Goal: Task Accomplishment & Management: Complete application form

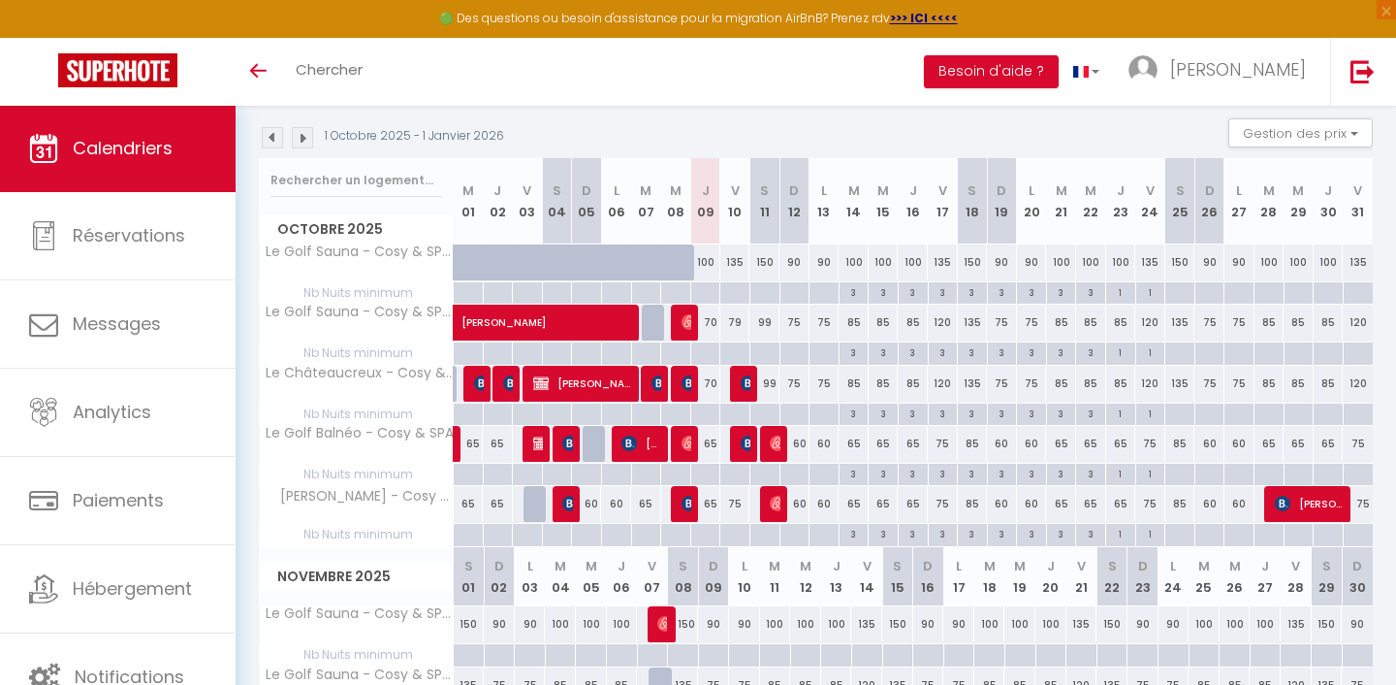
scroll to position [200, 0]
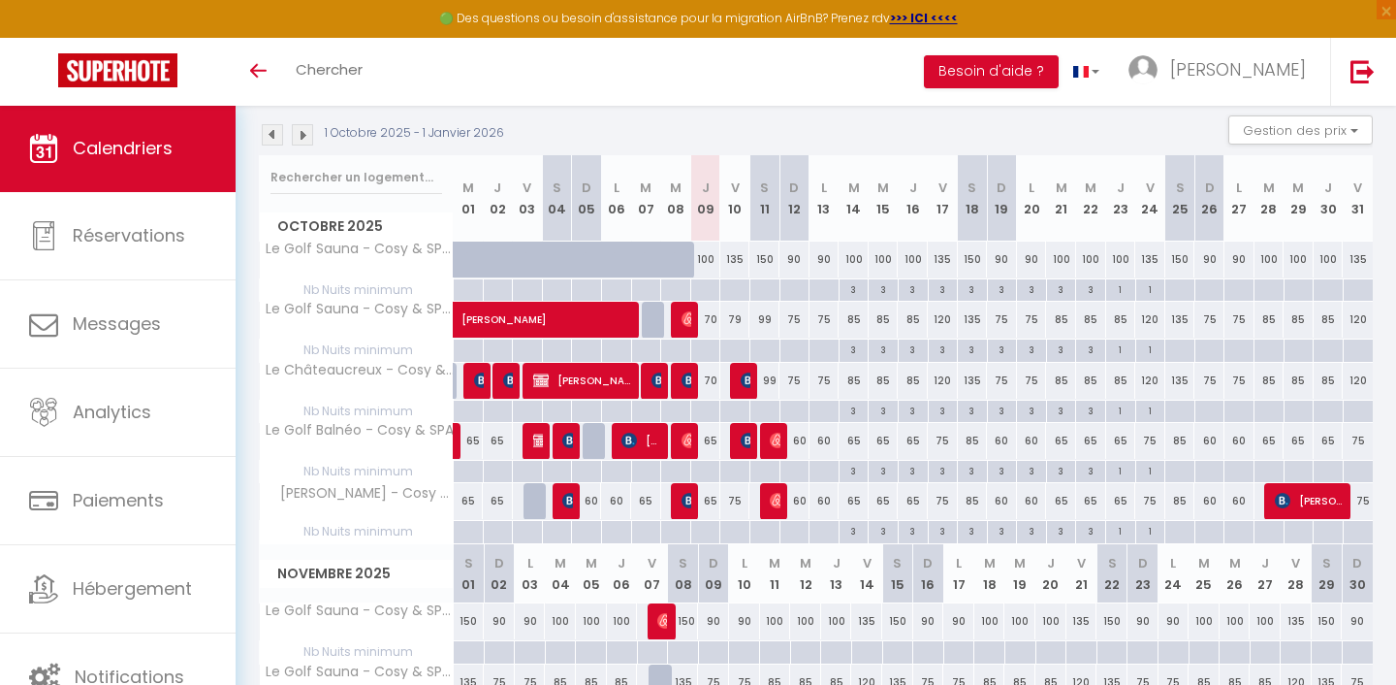
click at [799, 496] on div "60" at bounding box center [795, 501] width 30 height 36
type input "60"
type input "Dim 12 Octobre 2025"
type input "Lun 13 Octobre 2025"
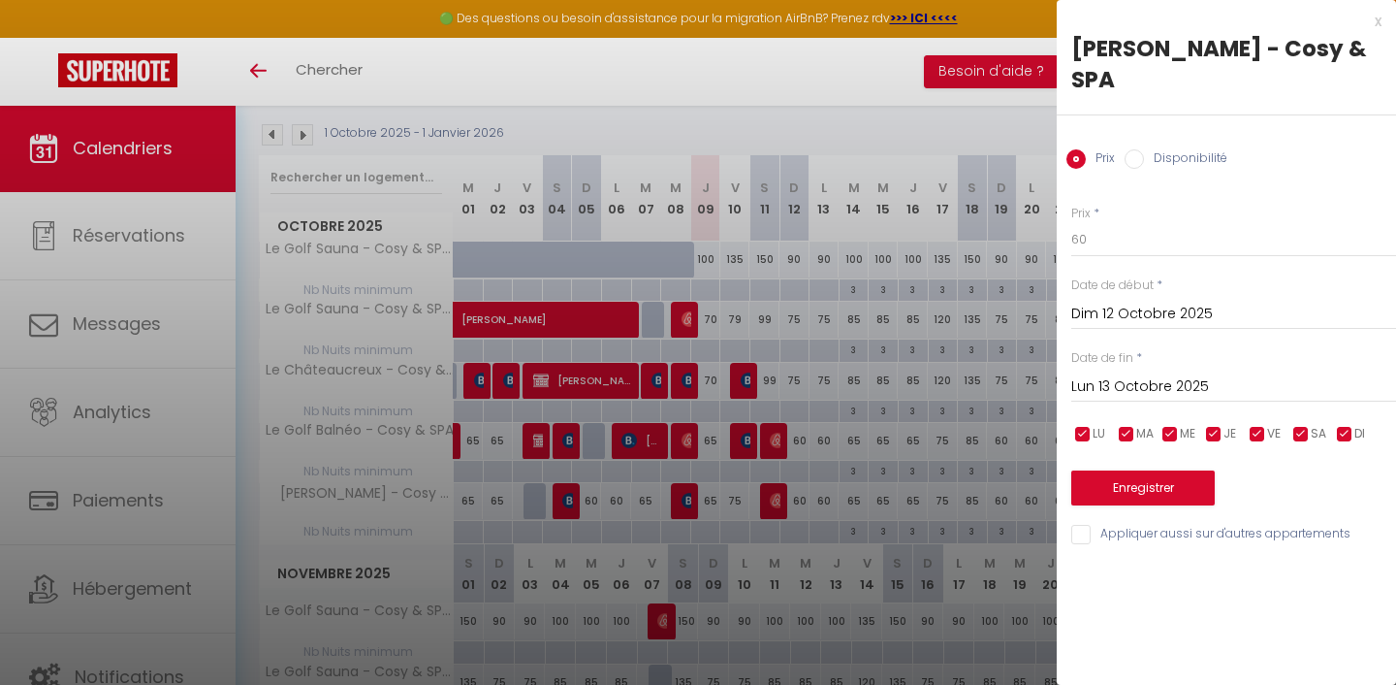
click at [799, 496] on div at bounding box center [698, 342] width 1396 height 685
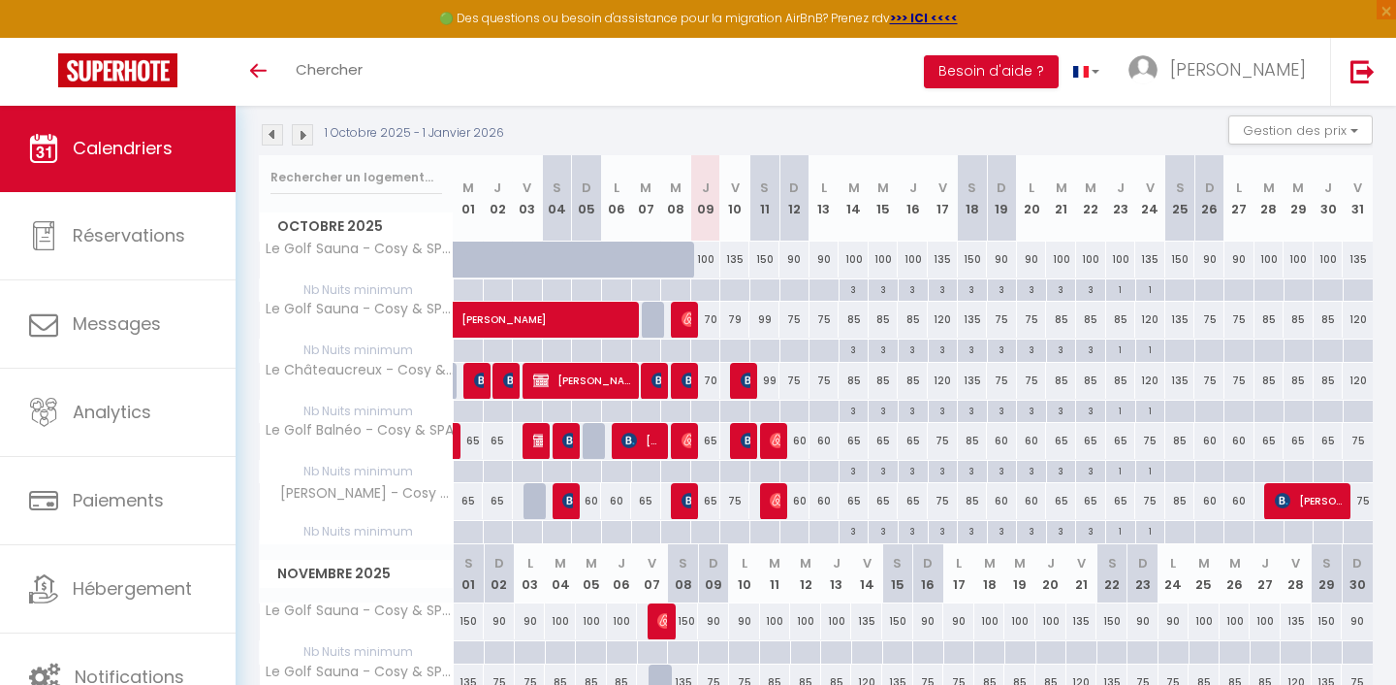
click at [766, 499] on div at bounding box center [775, 501] width 30 height 37
click at [777, 496] on img at bounding box center [778, 501] width 16 height 16
select select "OK"
select select "0"
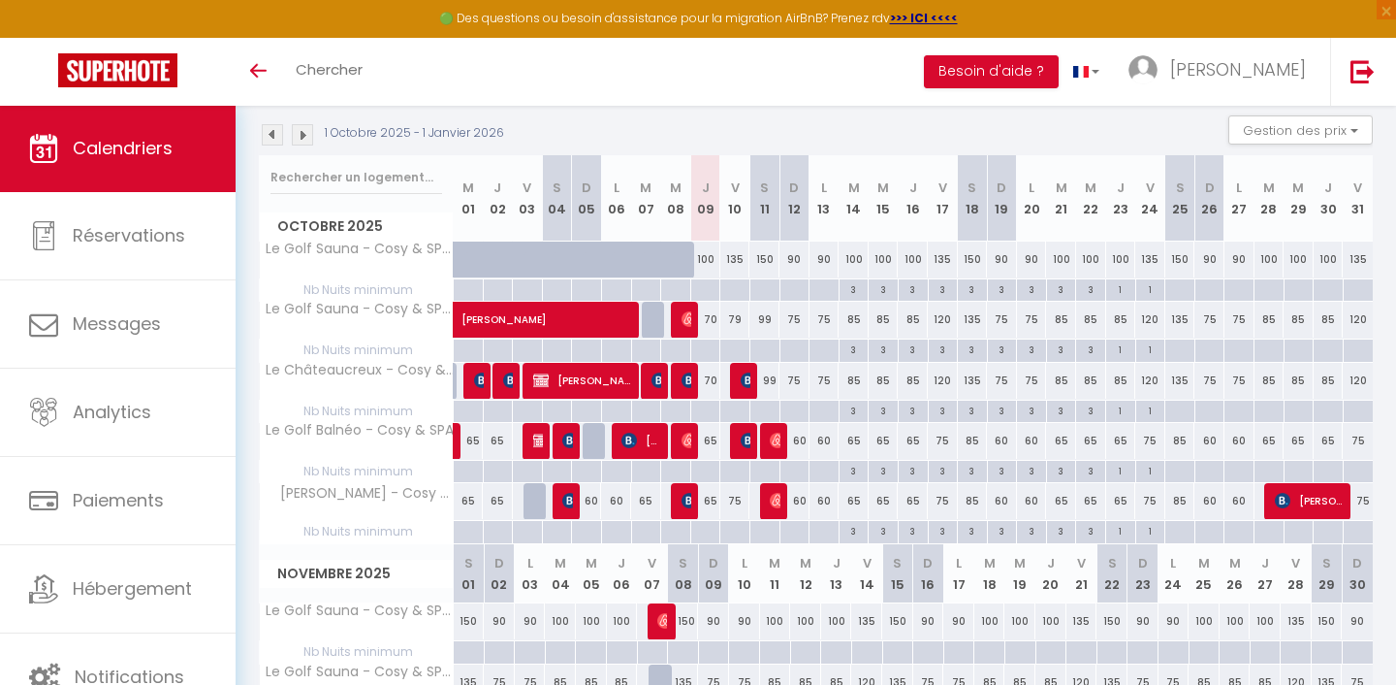
select select "0"
select select "1"
select select
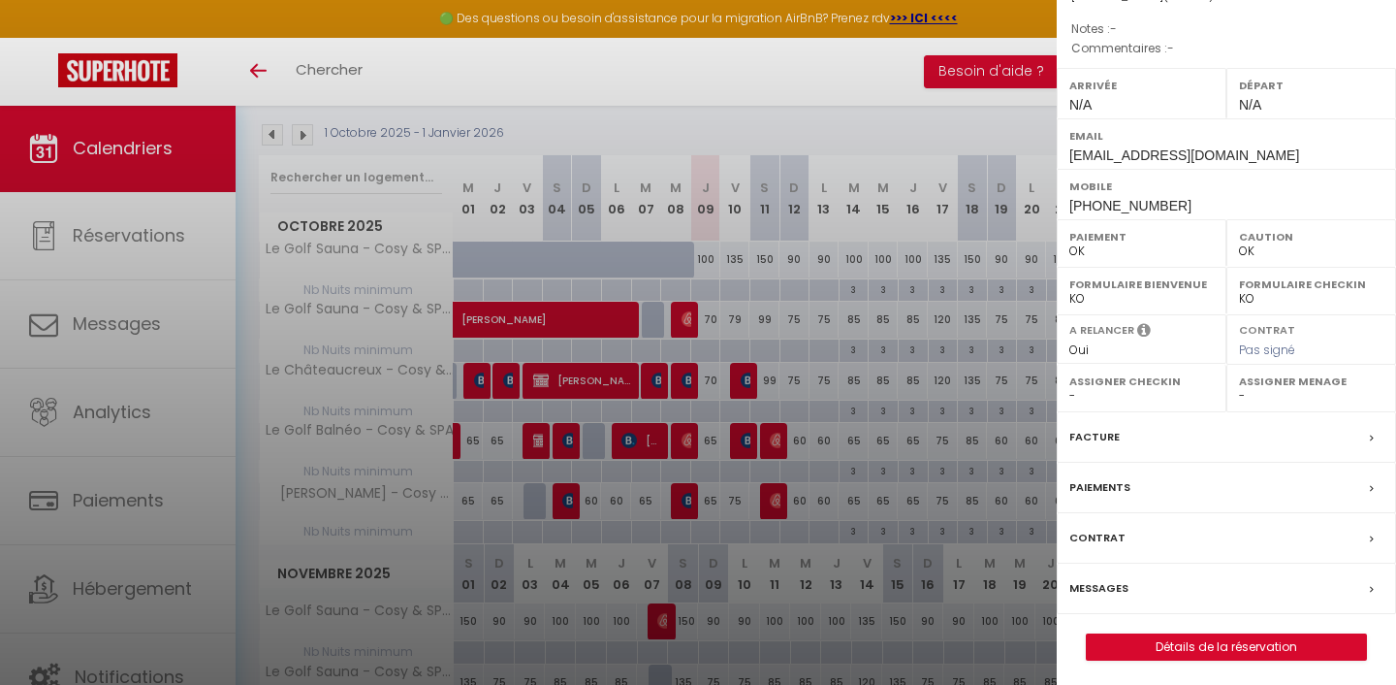
scroll to position [213, 0]
click at [1153, 635] on link "Détails de la réservation" at bounding box center [1226, 647] width 279 height 25
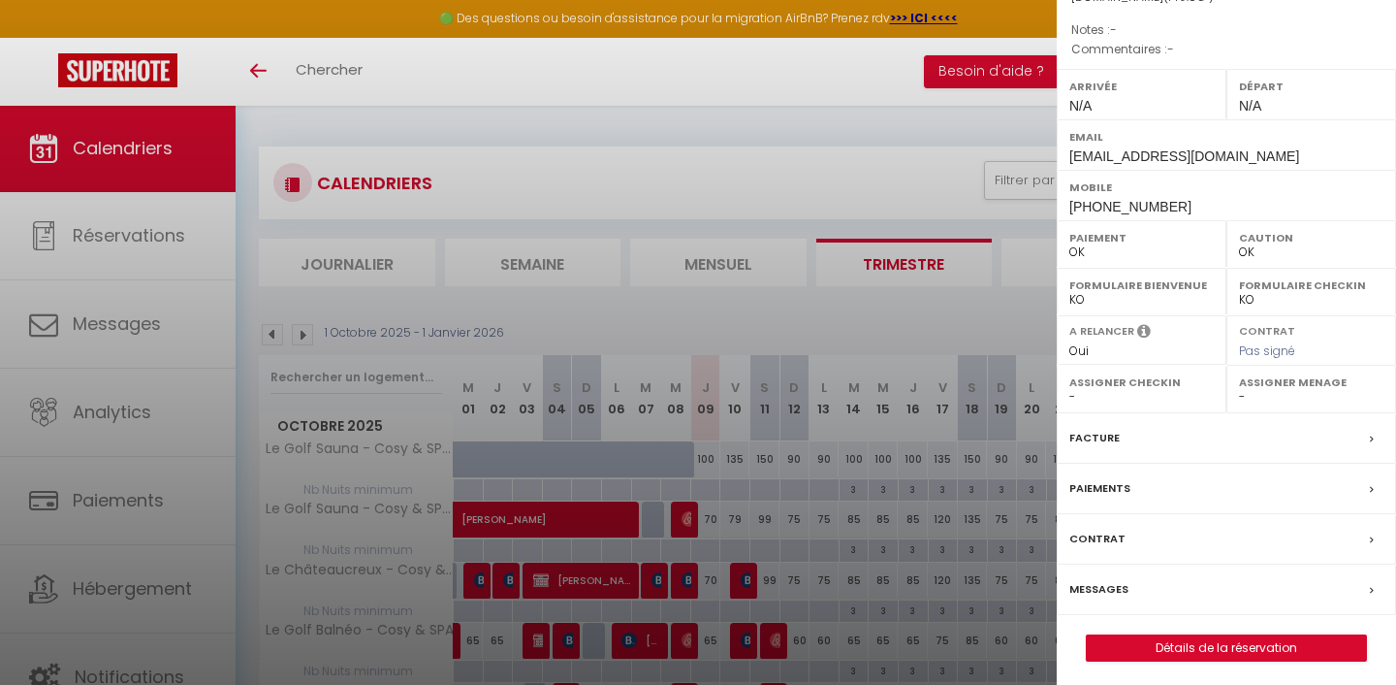
select select
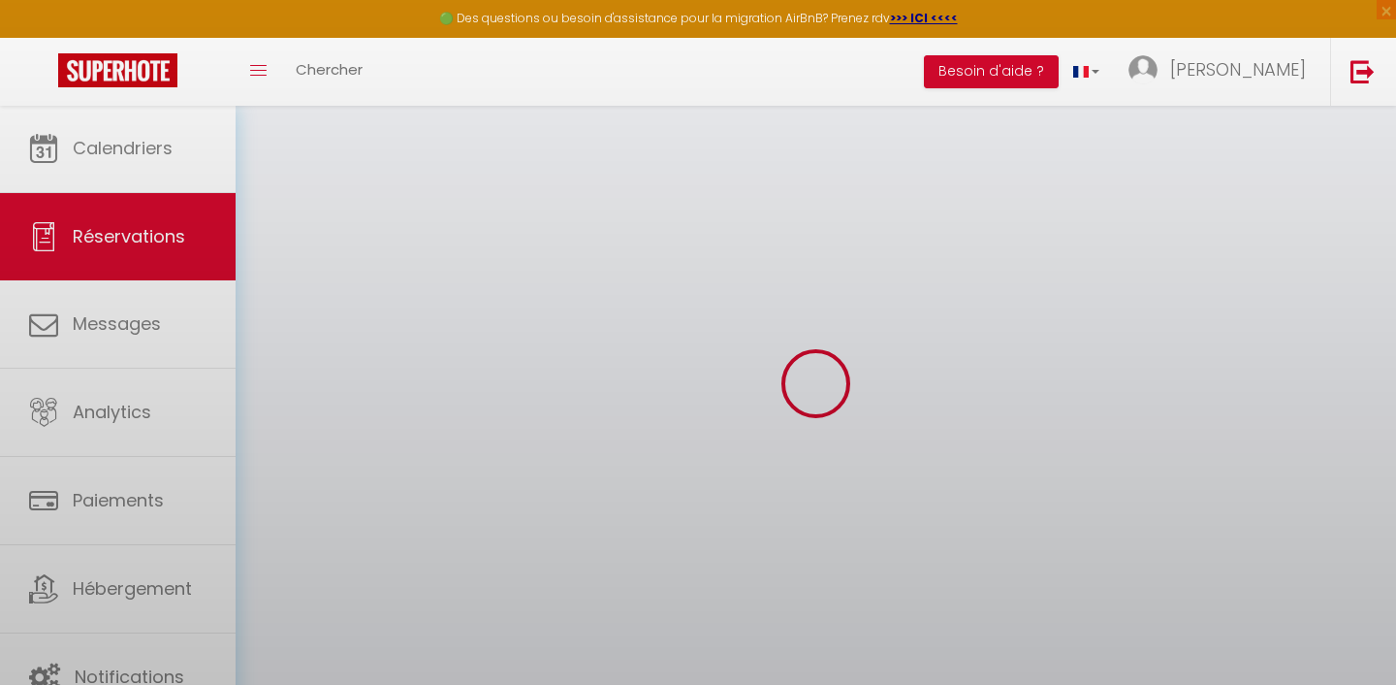
select select
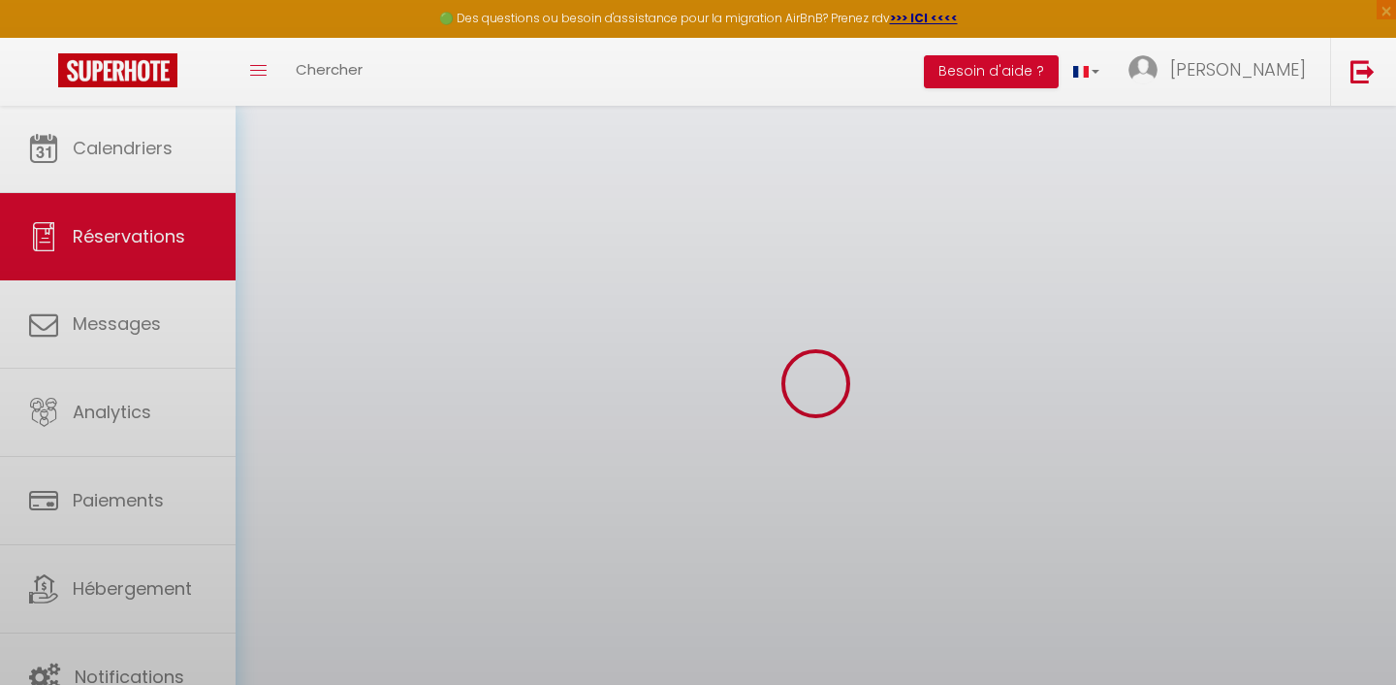
select select
checkbox input "false"
select select
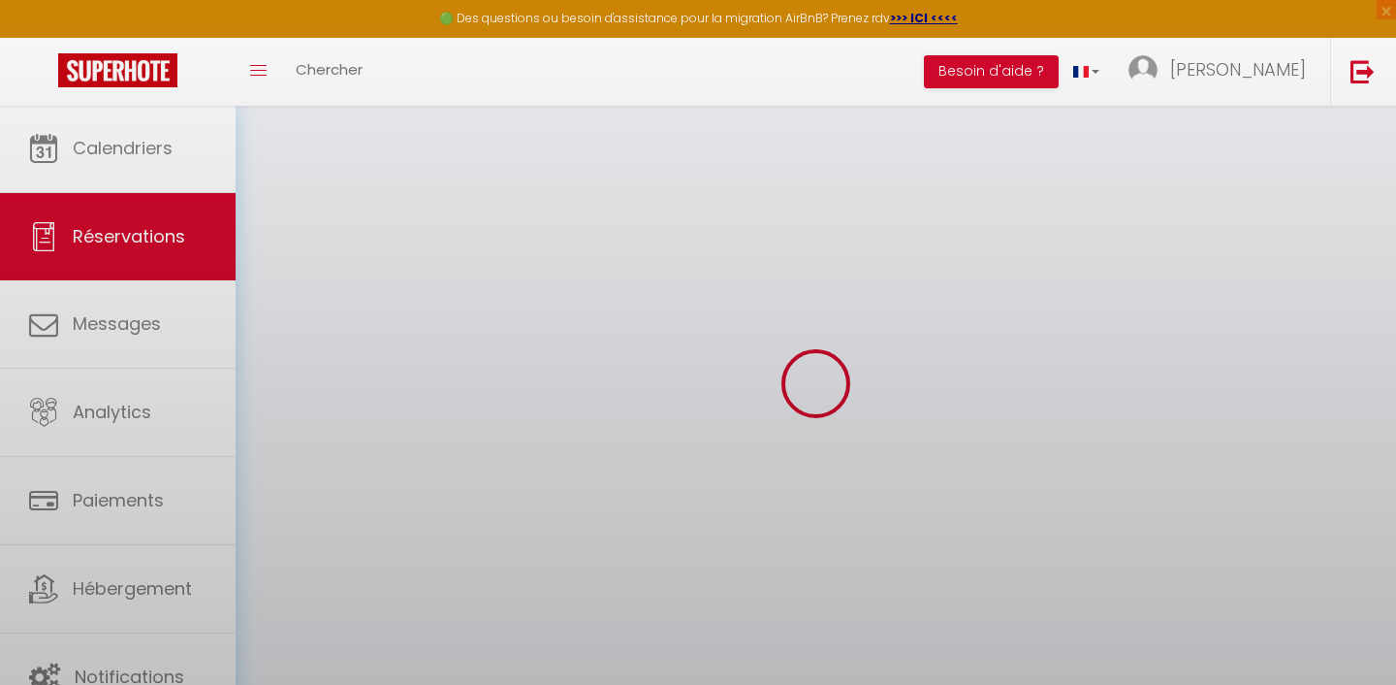
select select
checkbox input "false"
select select
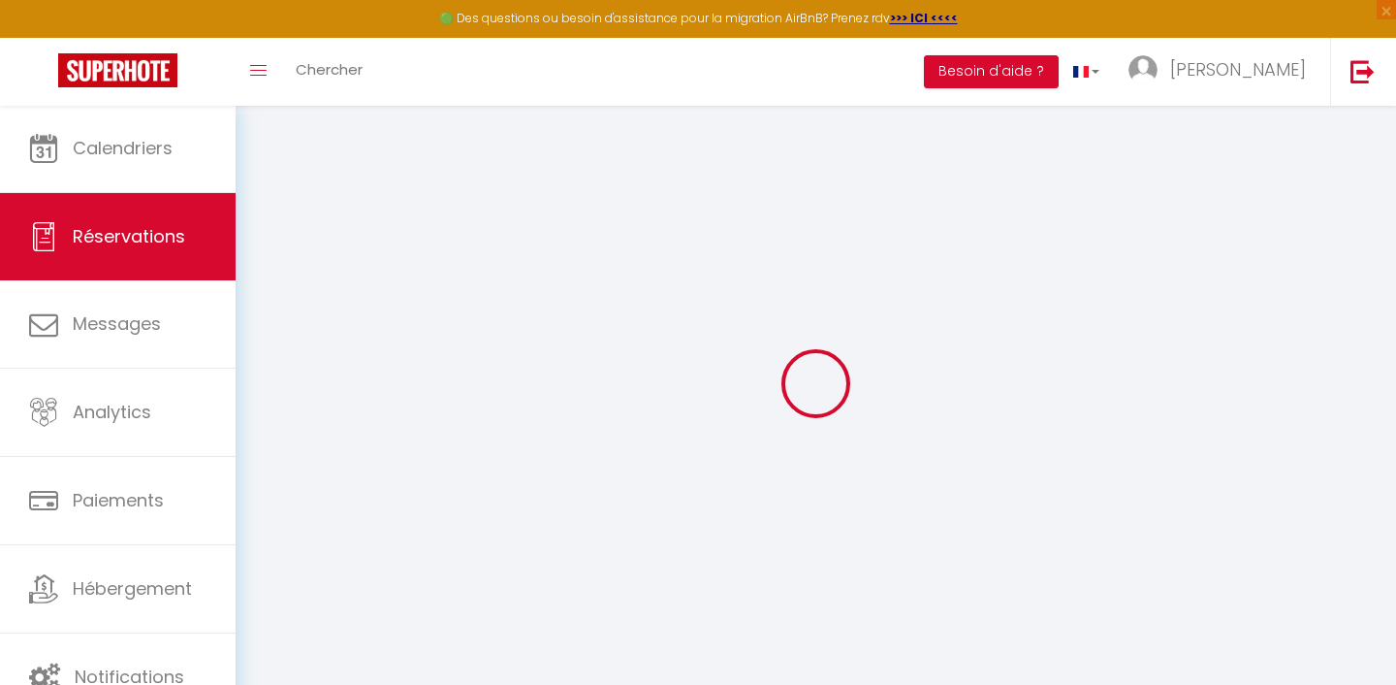
type input "[PERSON_NAME]"
type input "Leu"
type input "[EMAIL_ADDRESS][DOMAIN_NAME]"
type input "[PHONE_NUMBER]"
select select
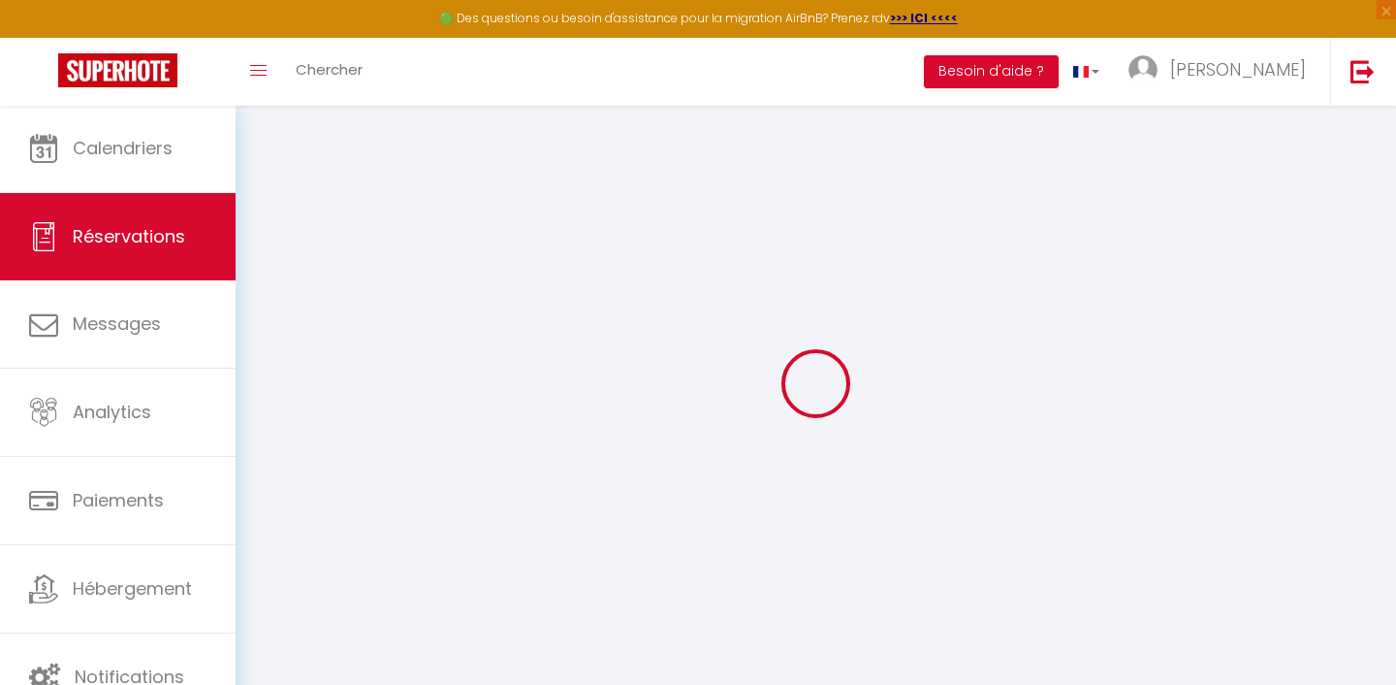
type input "26.1"
select select "13233"
select select "1"
select select
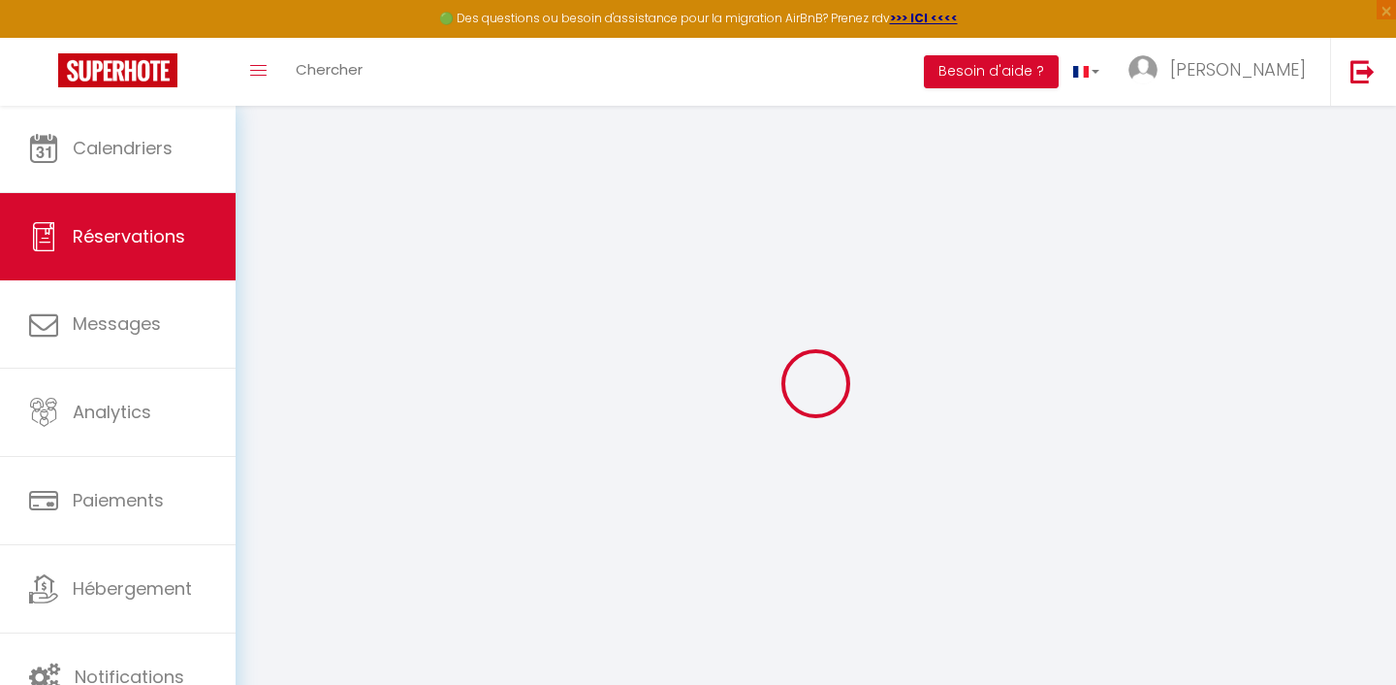
type input "2"
select select "12"
select select
type input "110"
checkbox input "false"
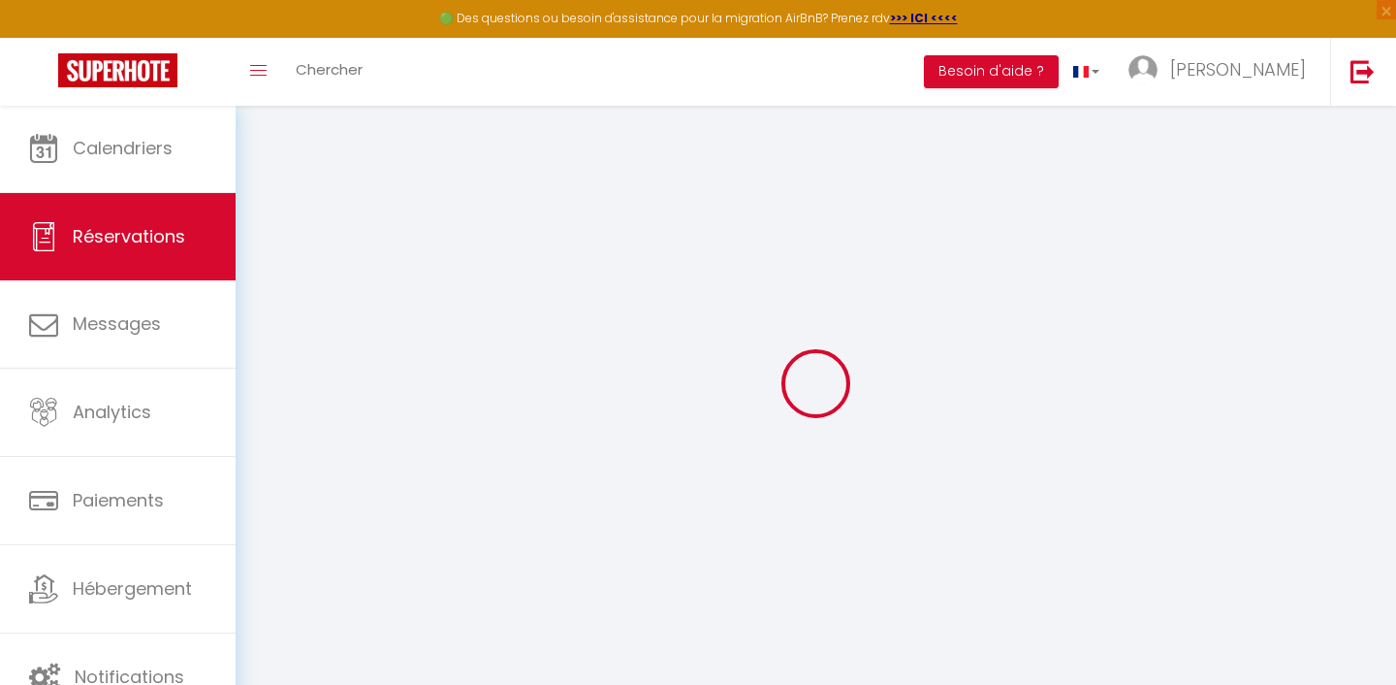
type input "0"
select select "1"
type input "0"
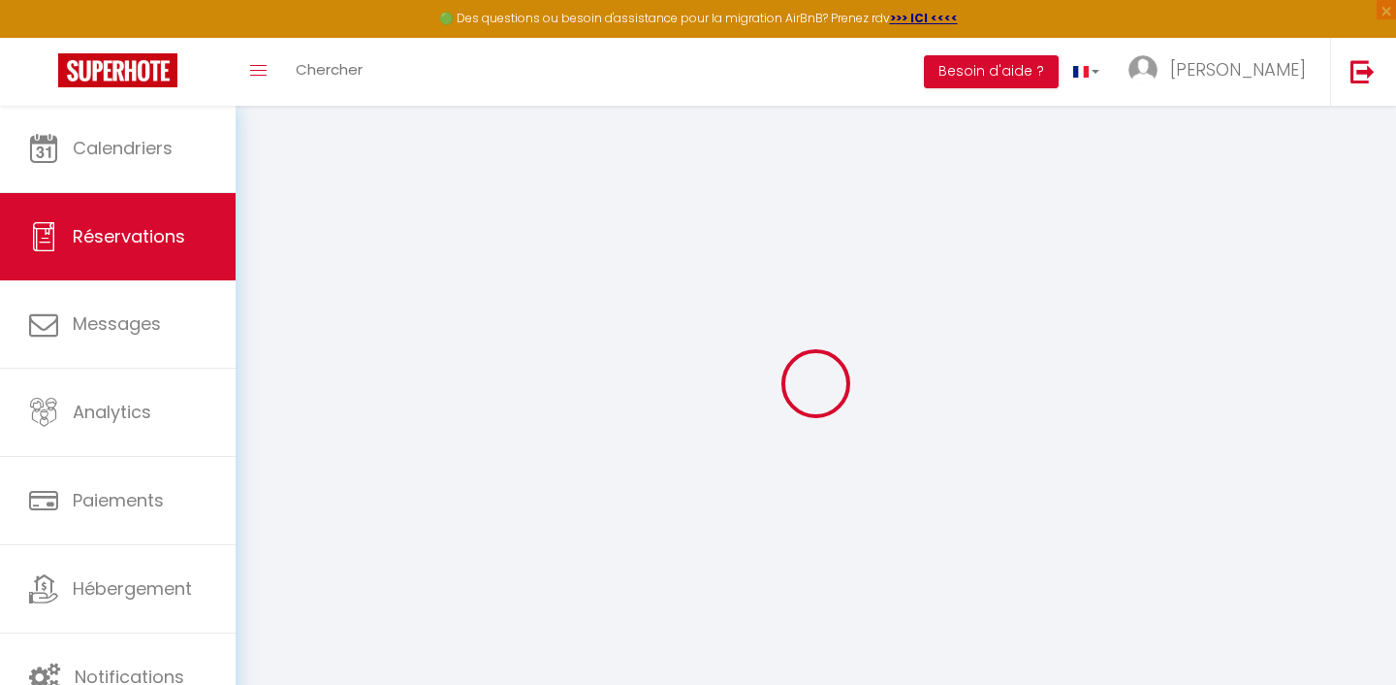
select select
select select "15"
checkbox input "false"
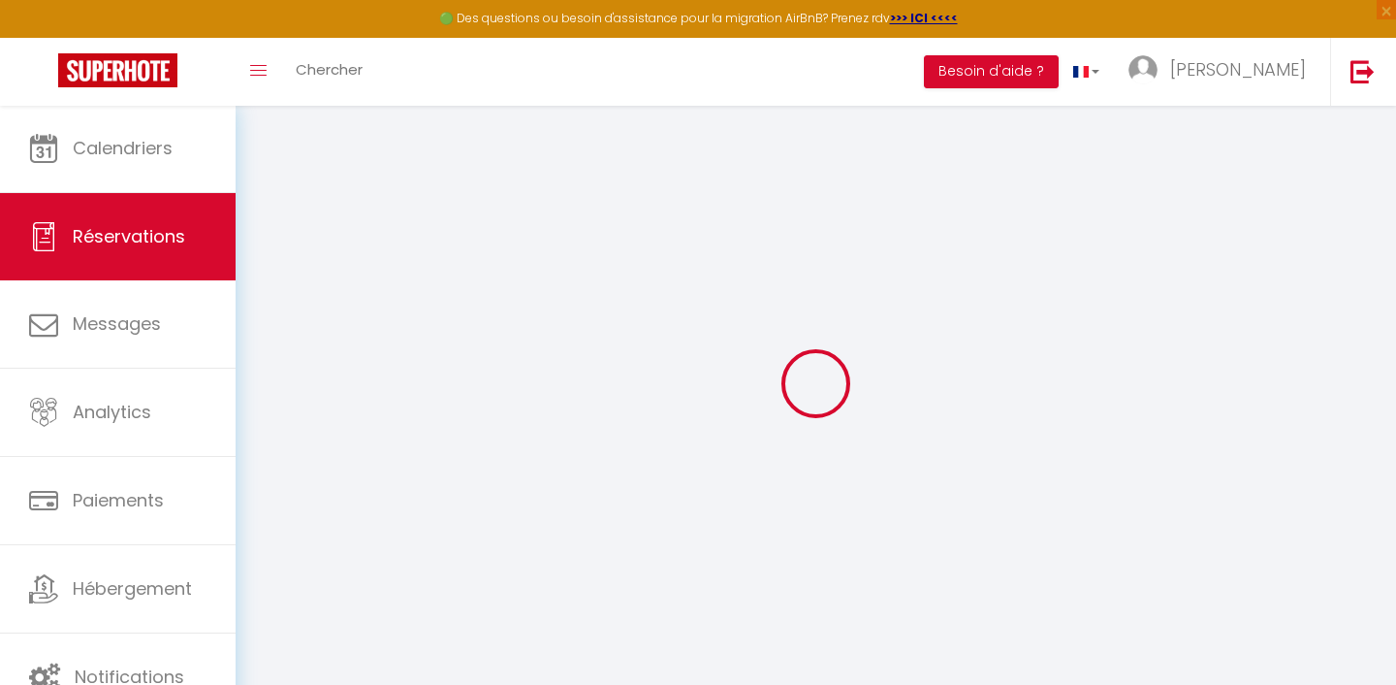
select select
checkbox input "false"
select select
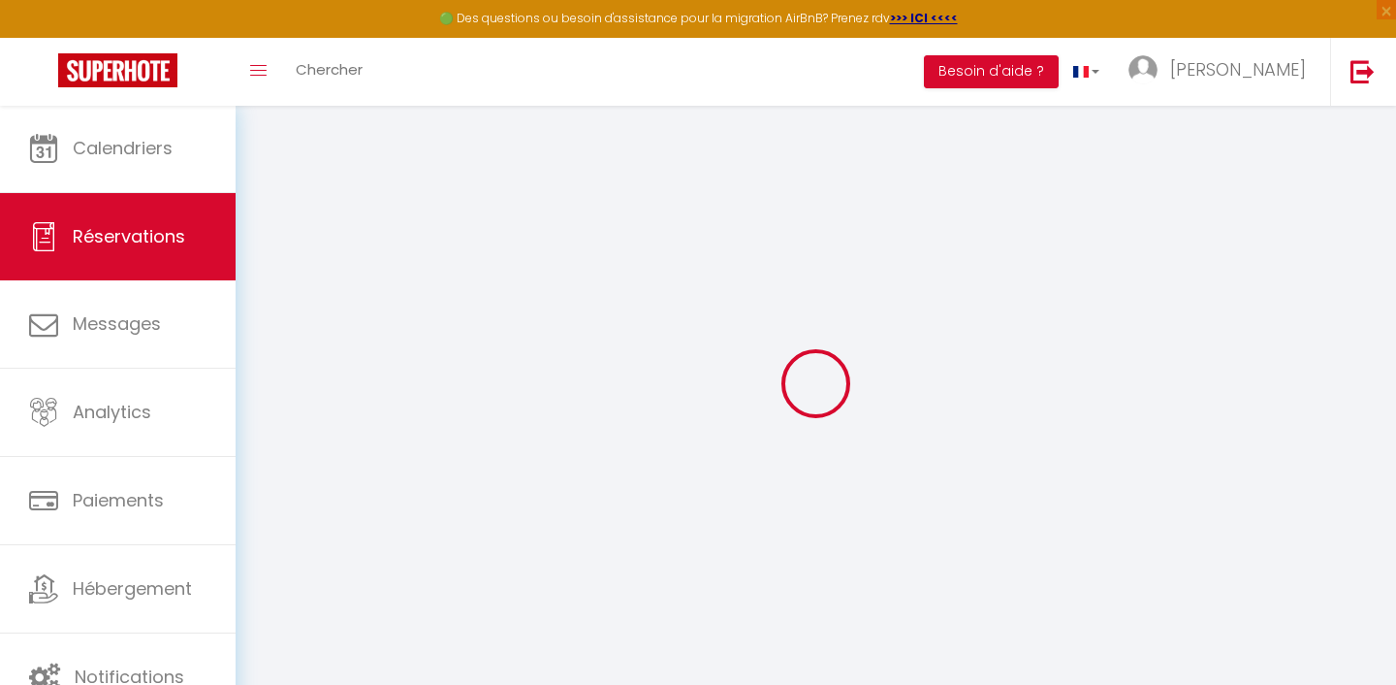
select select
checkbox input "false"
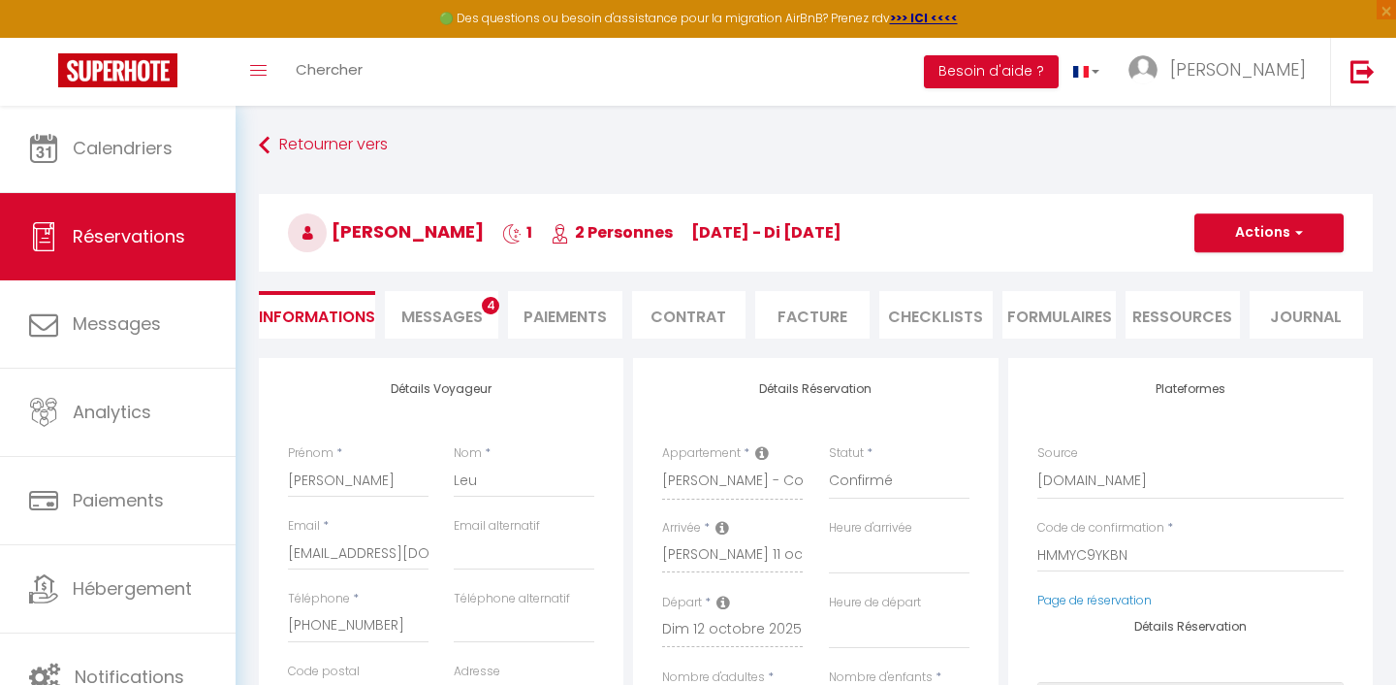
select select
checkbox input "false"
select select
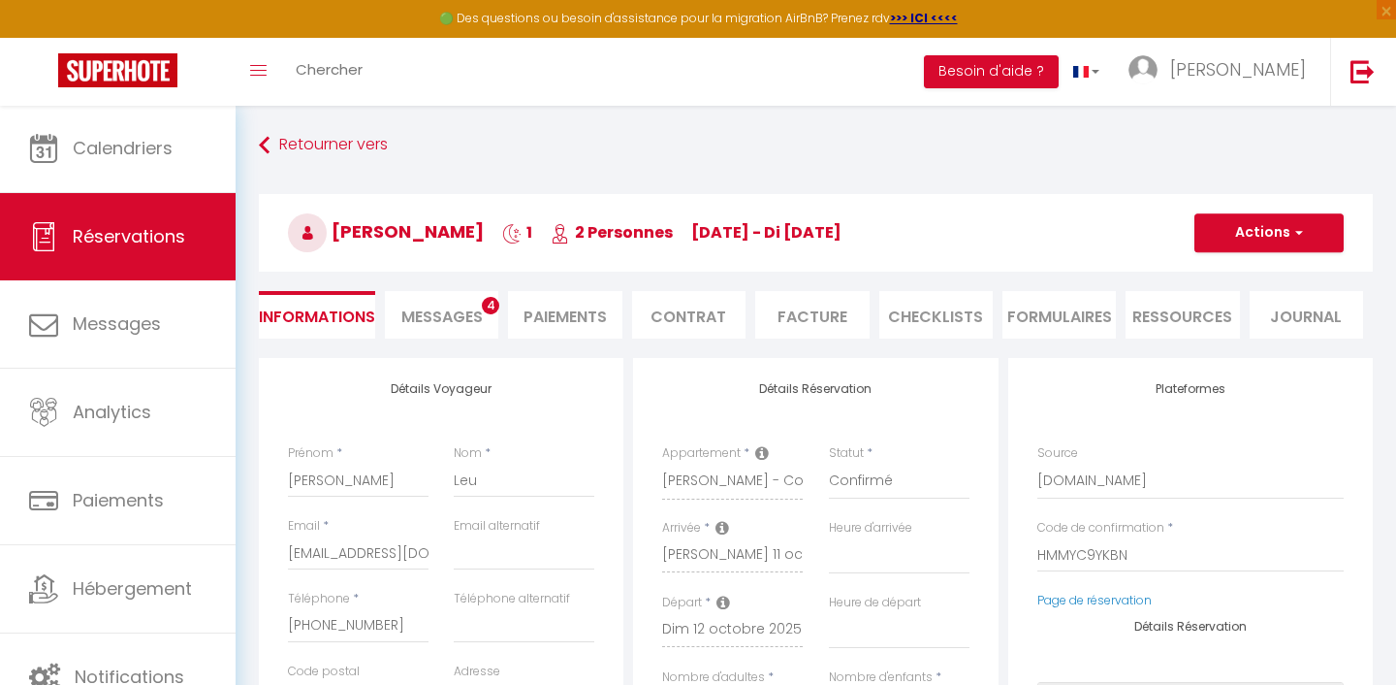
type input "35"
type input "4.8"
select select
checkbox input "false"
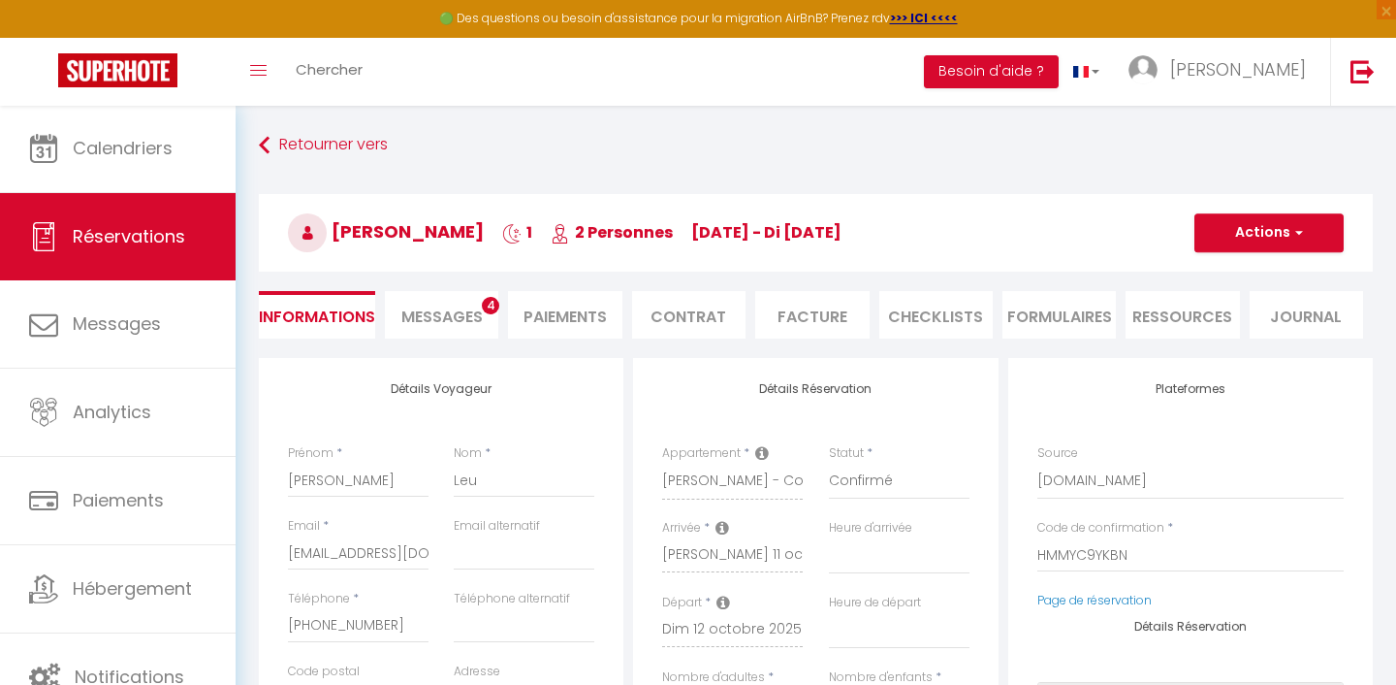
select select
checkbox input "false"
select select
click at [531, 495] on input "Leu" at bounding box center [524, 480] width 141 height 35
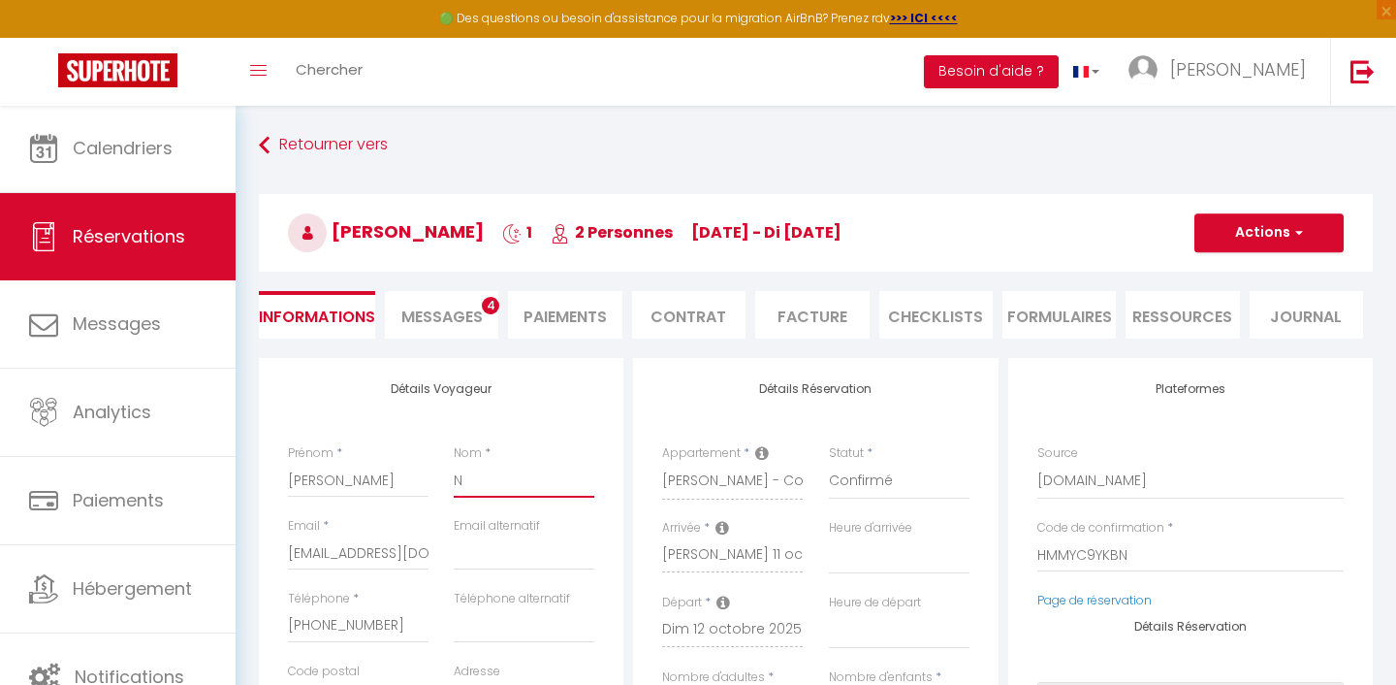
type input "NB"
select select
checkbox input "false"
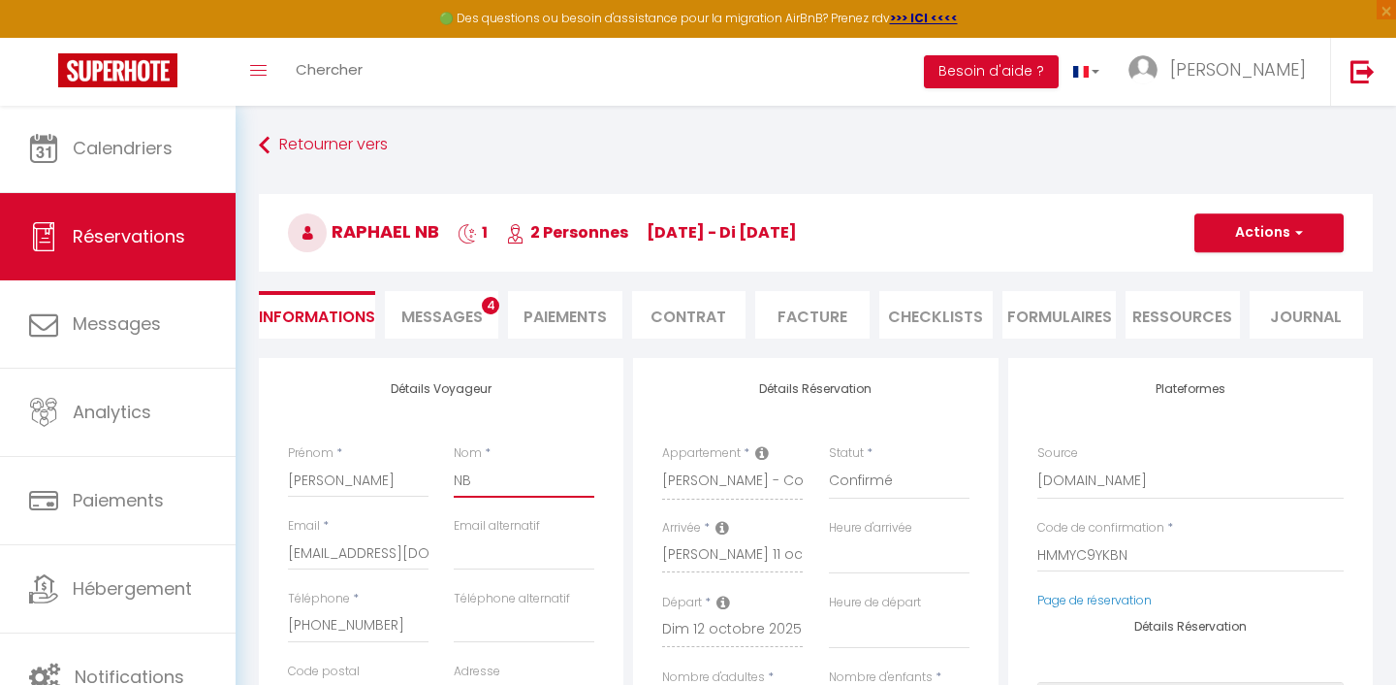
type input "N"
select select
checkbox input "false"
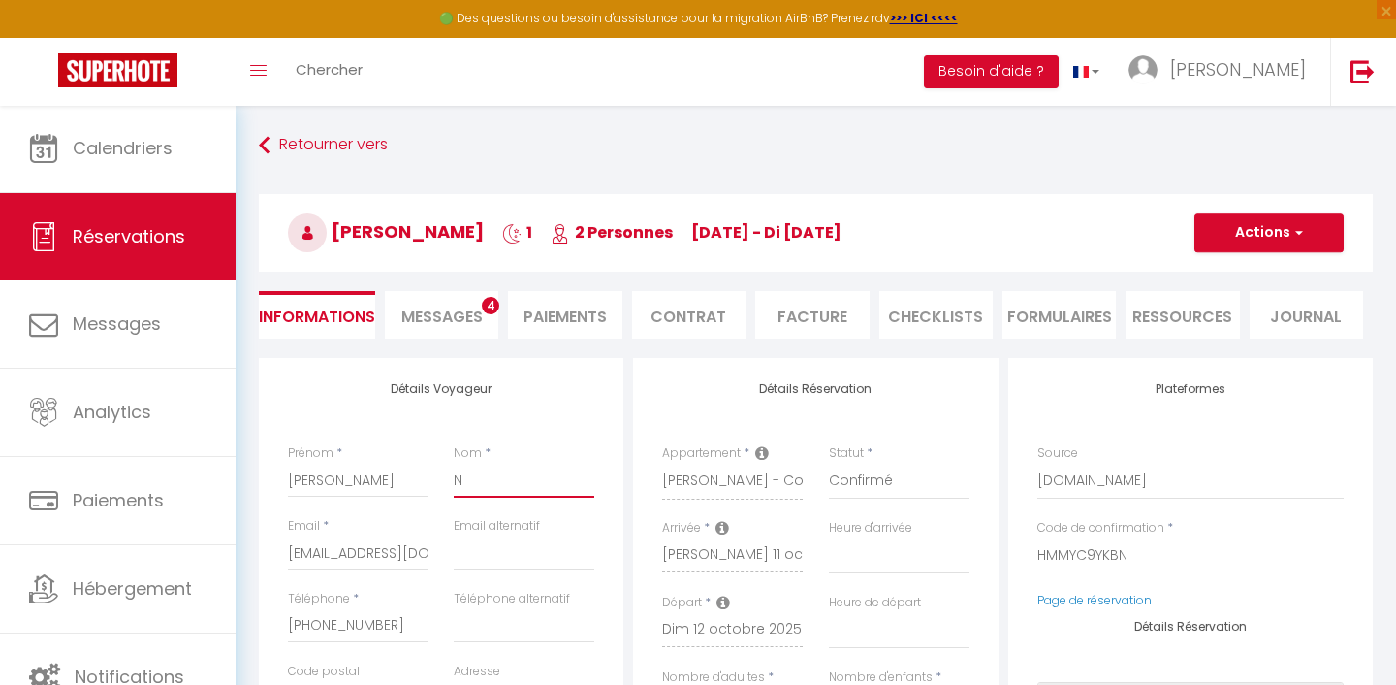
type input "NE"
select select
checkbox input "false"
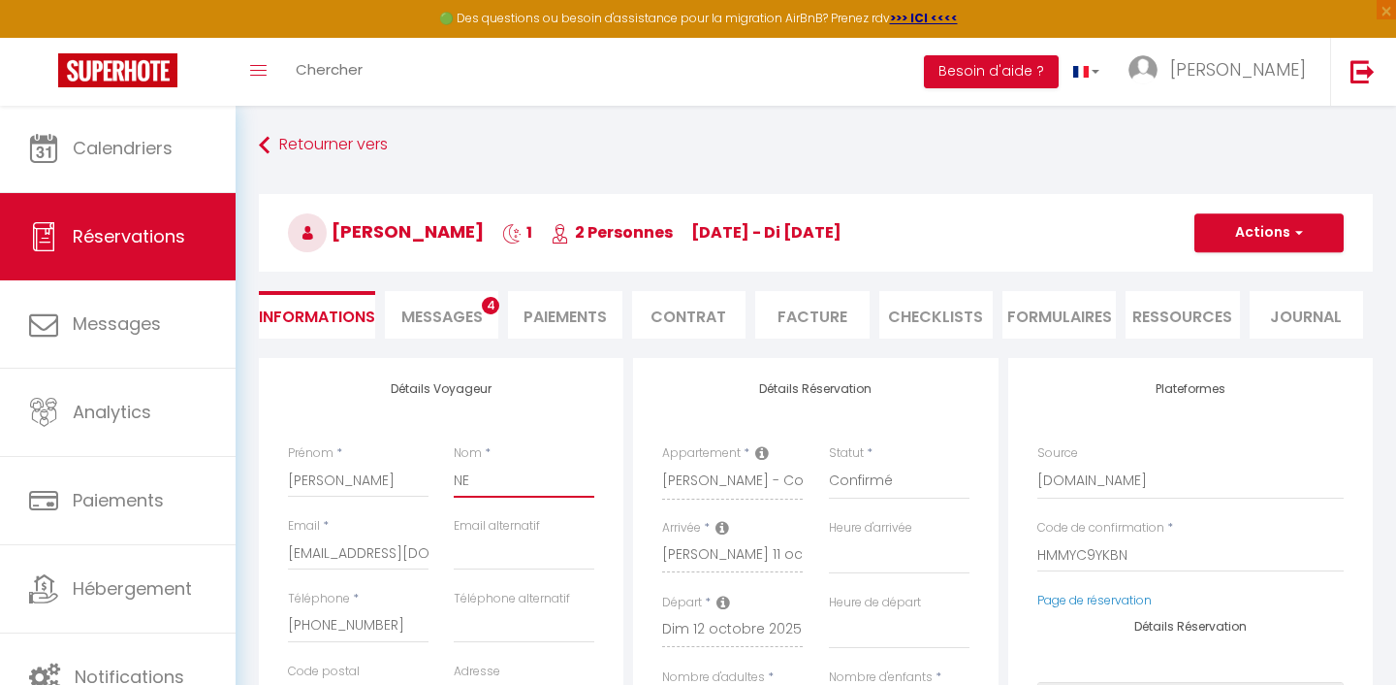
type input "NE"
select select
checkbox input "false"
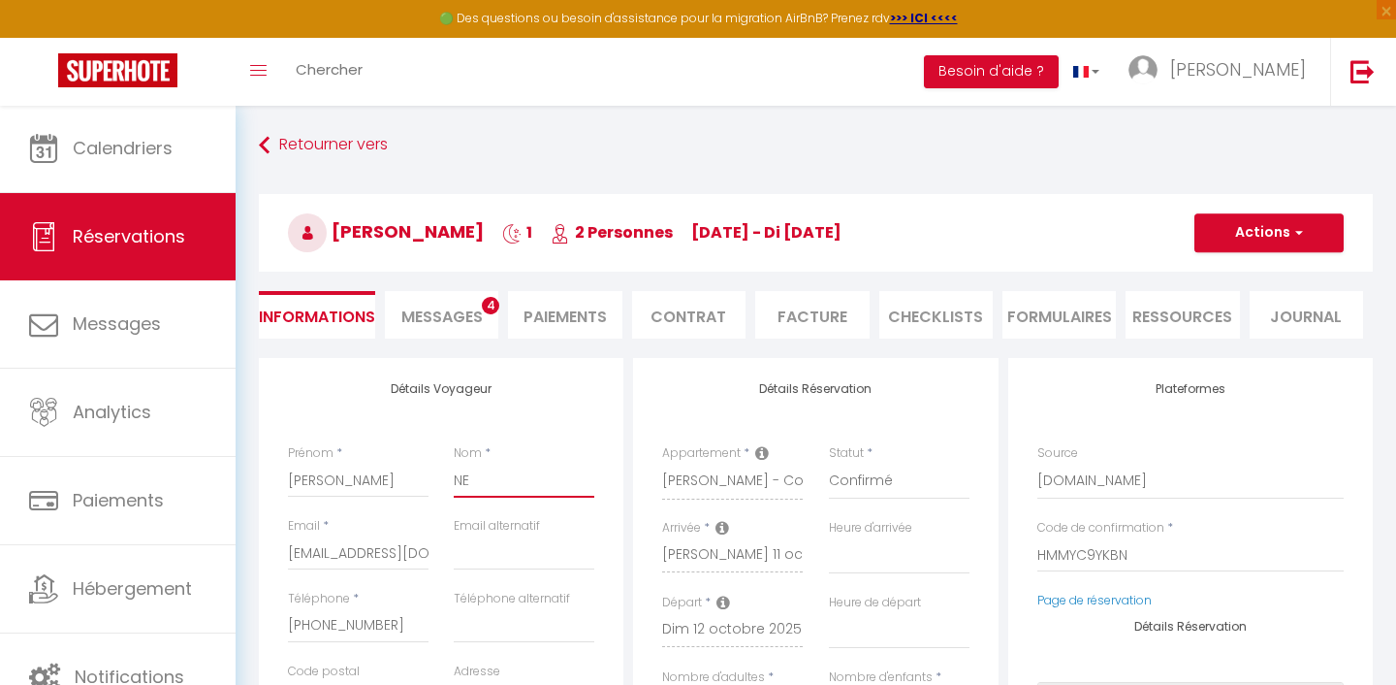
type input "NE P"
select select
checkbox input "false"
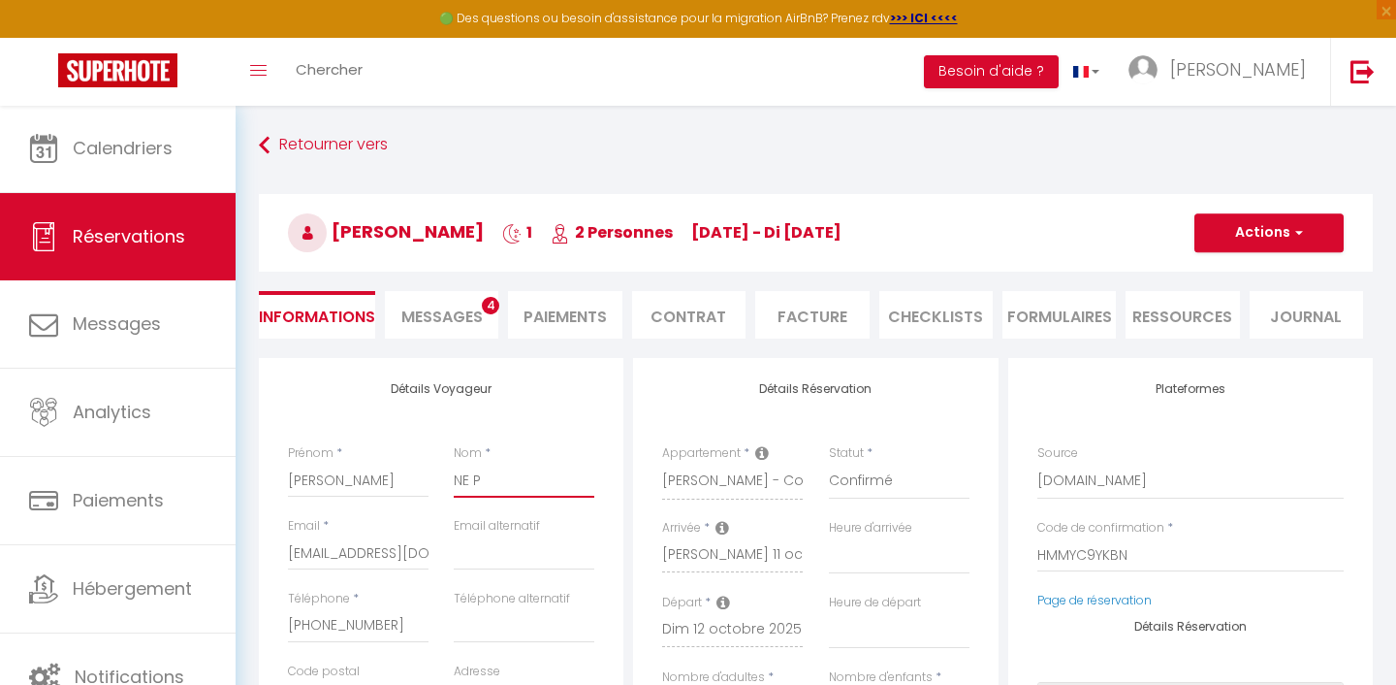
type input "NE PA"
select select
checkbox input "false"
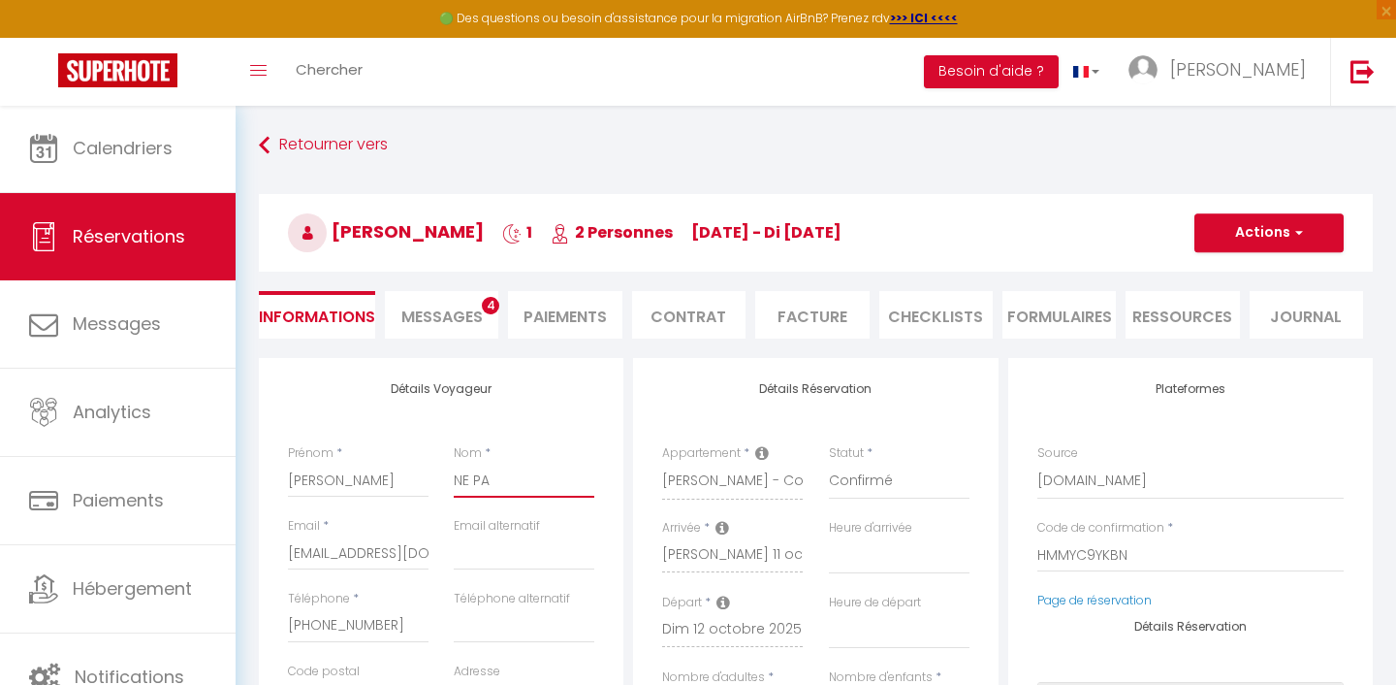
type input "NE PAS"
select select
checkbox input "false"
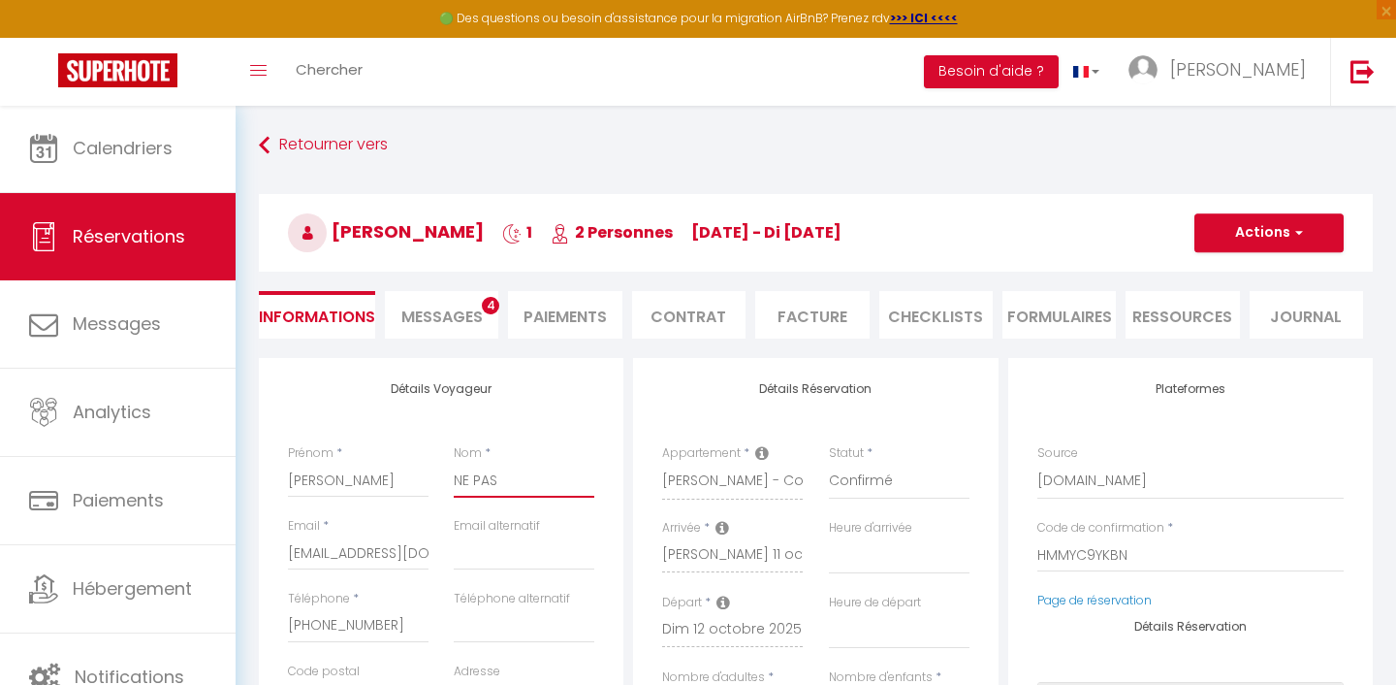
type input "NE PAS"
select select
checkbox input "false"
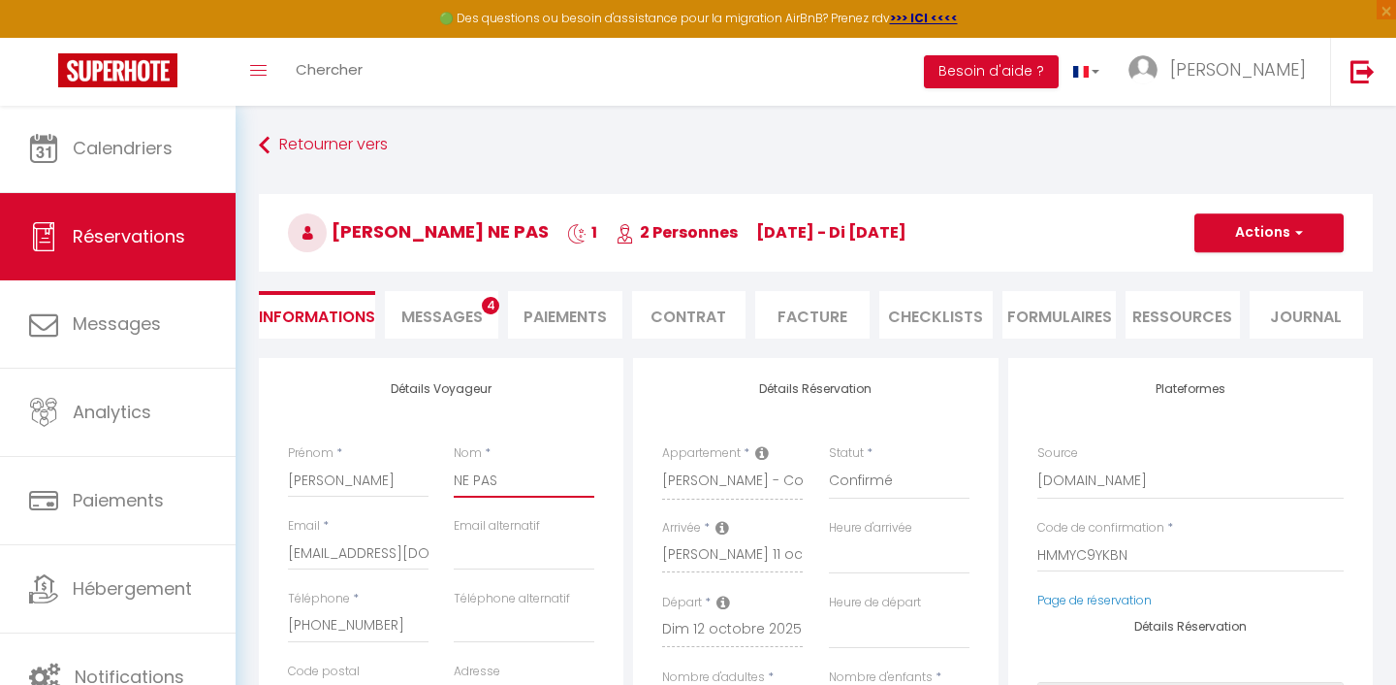
type input "NE PAS N"
select select
checkbox input "false"
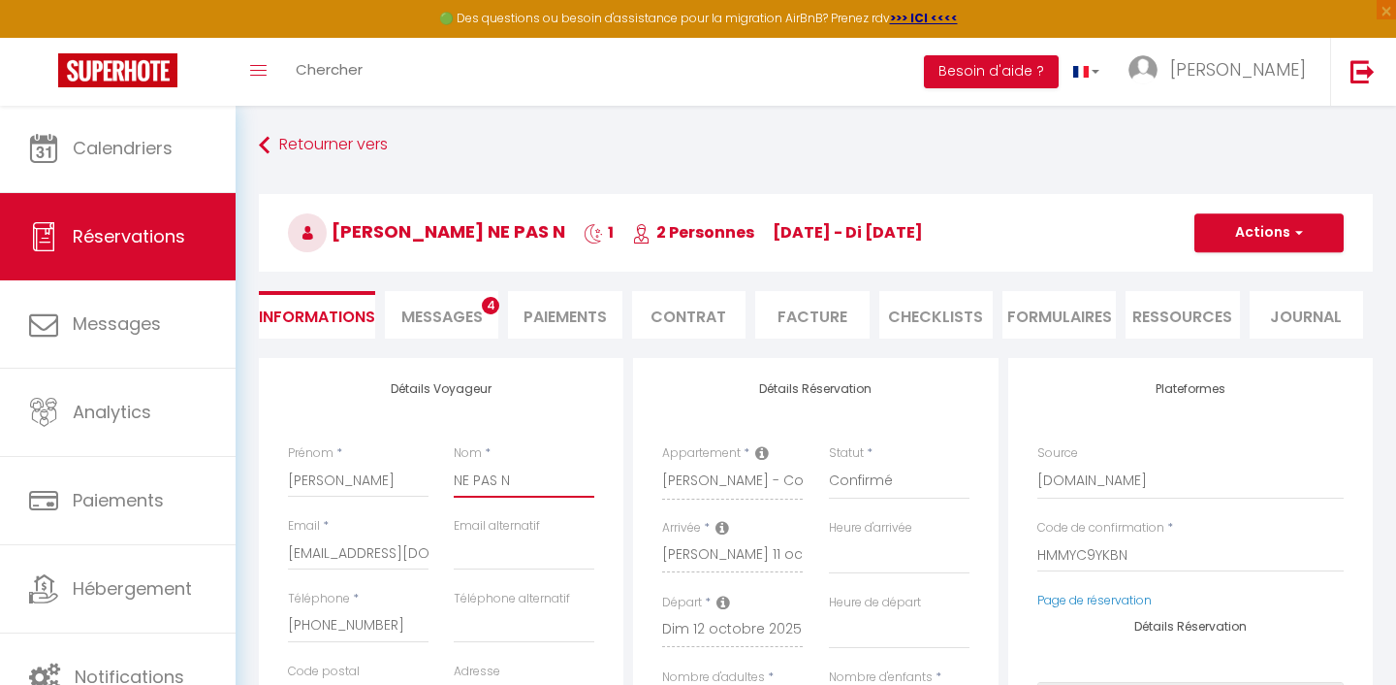
type input "NE PAS NE"
select select
checkbox input "false"
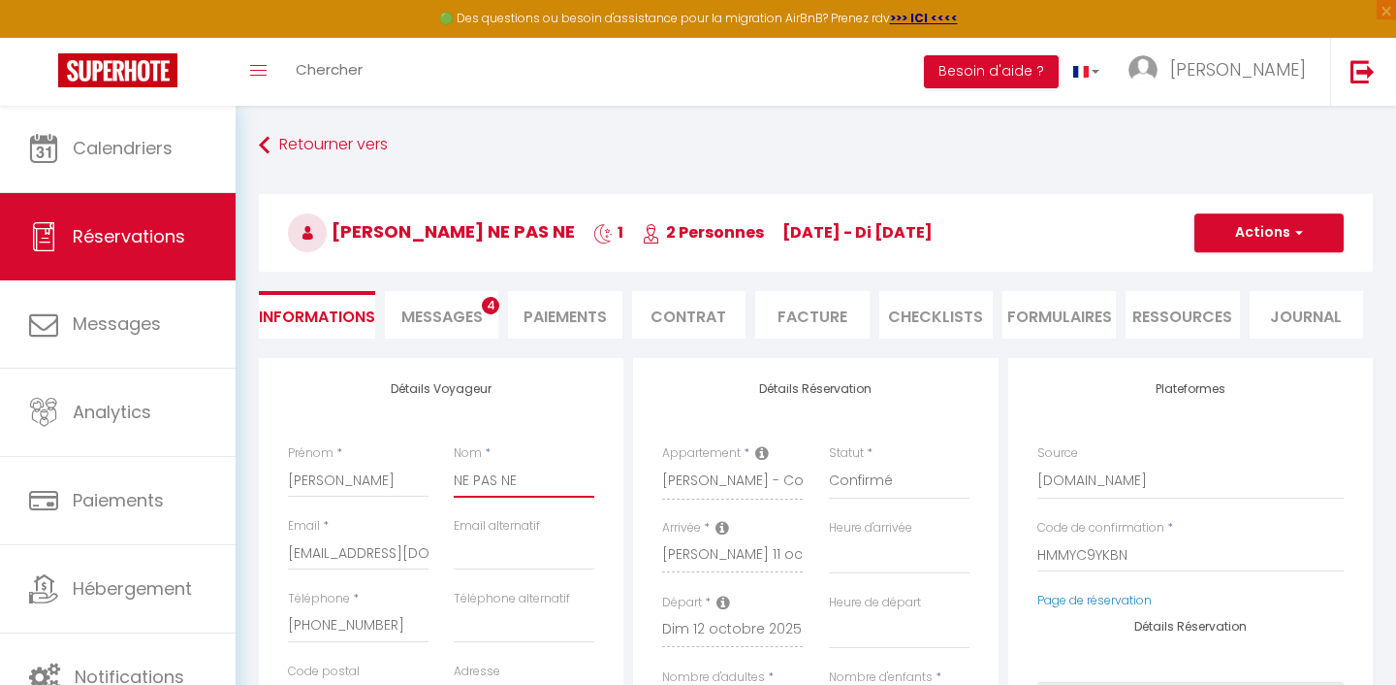
type input "NE PAS NET"
select select
checkbox input "false"
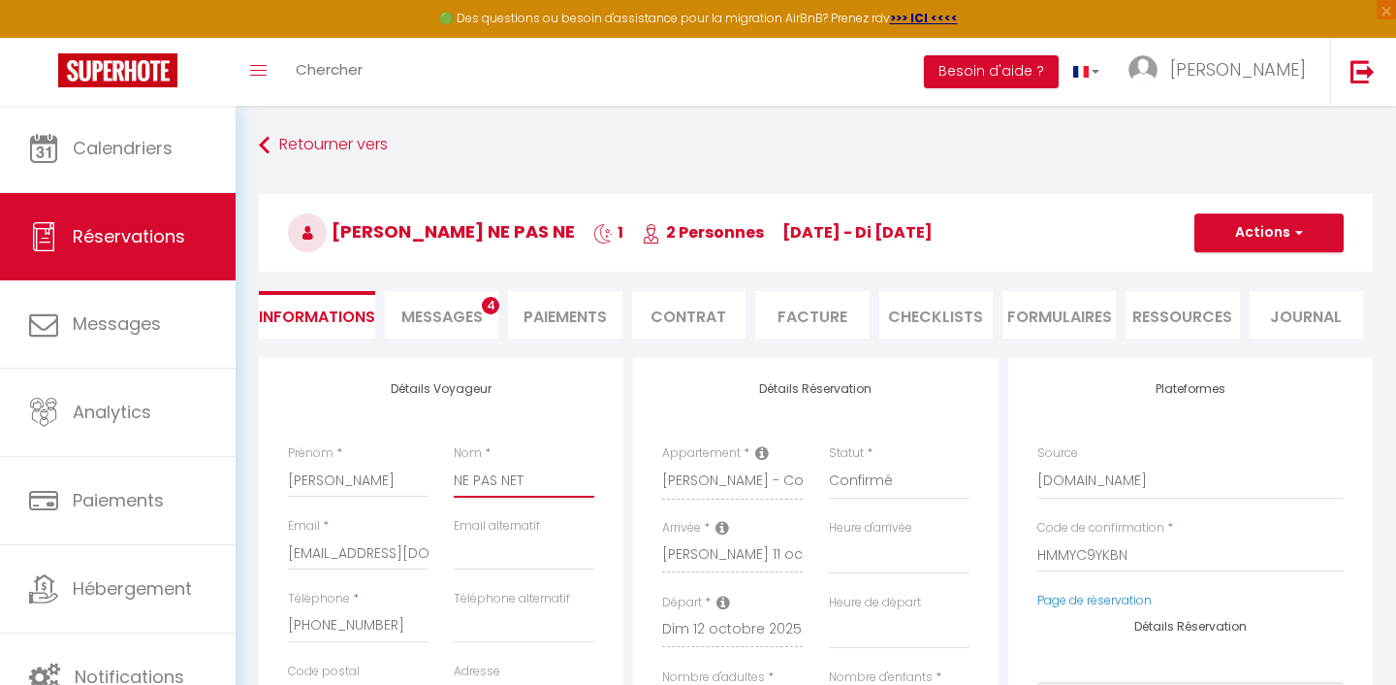
type input "NE PAS NETT"
select select
checkbox input "false"
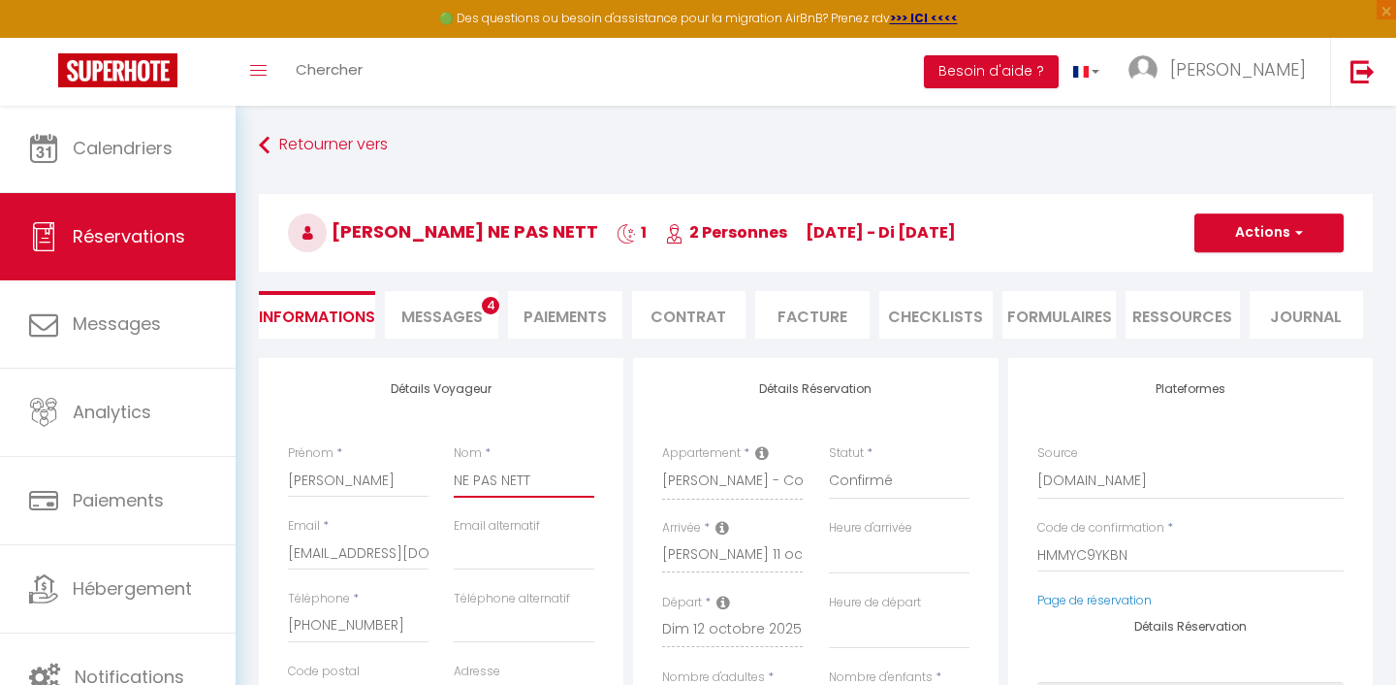
type input "NE PAS NETTO"
select select
checkbox input "false"
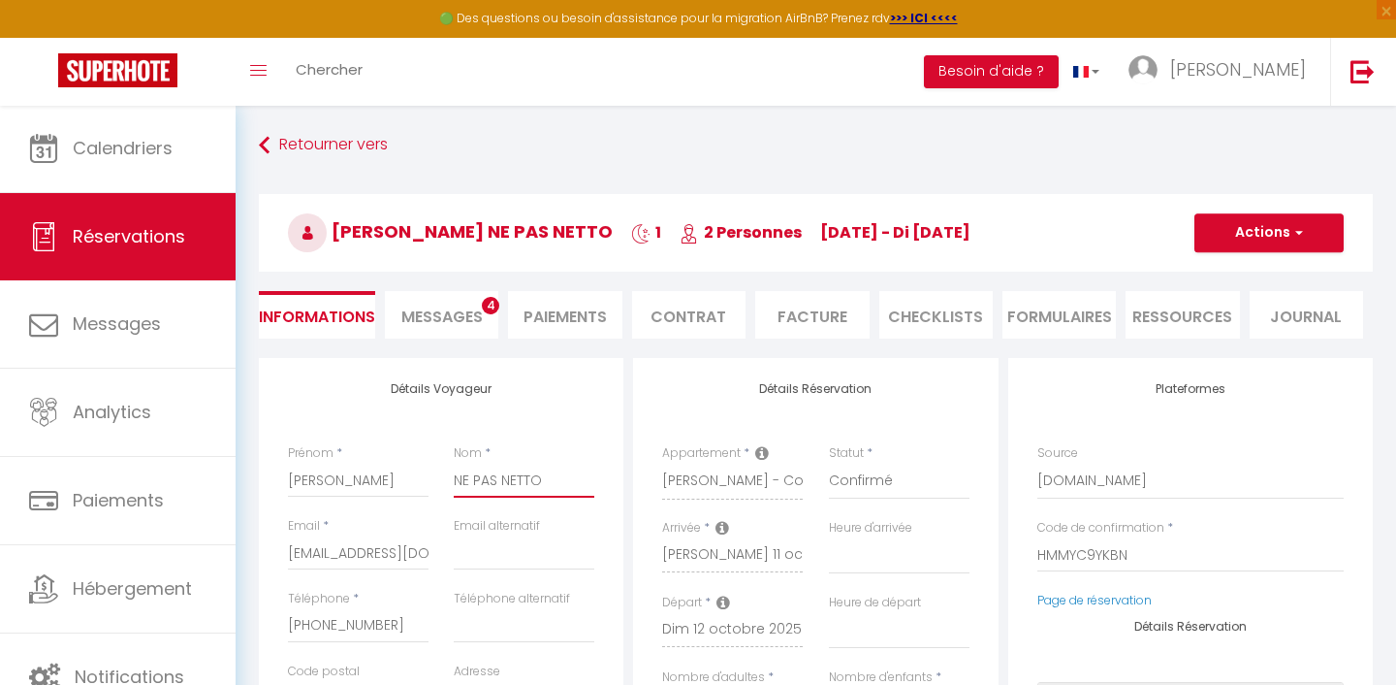
type input "NE PAS NETTOY"
select select
checkbox input "false"
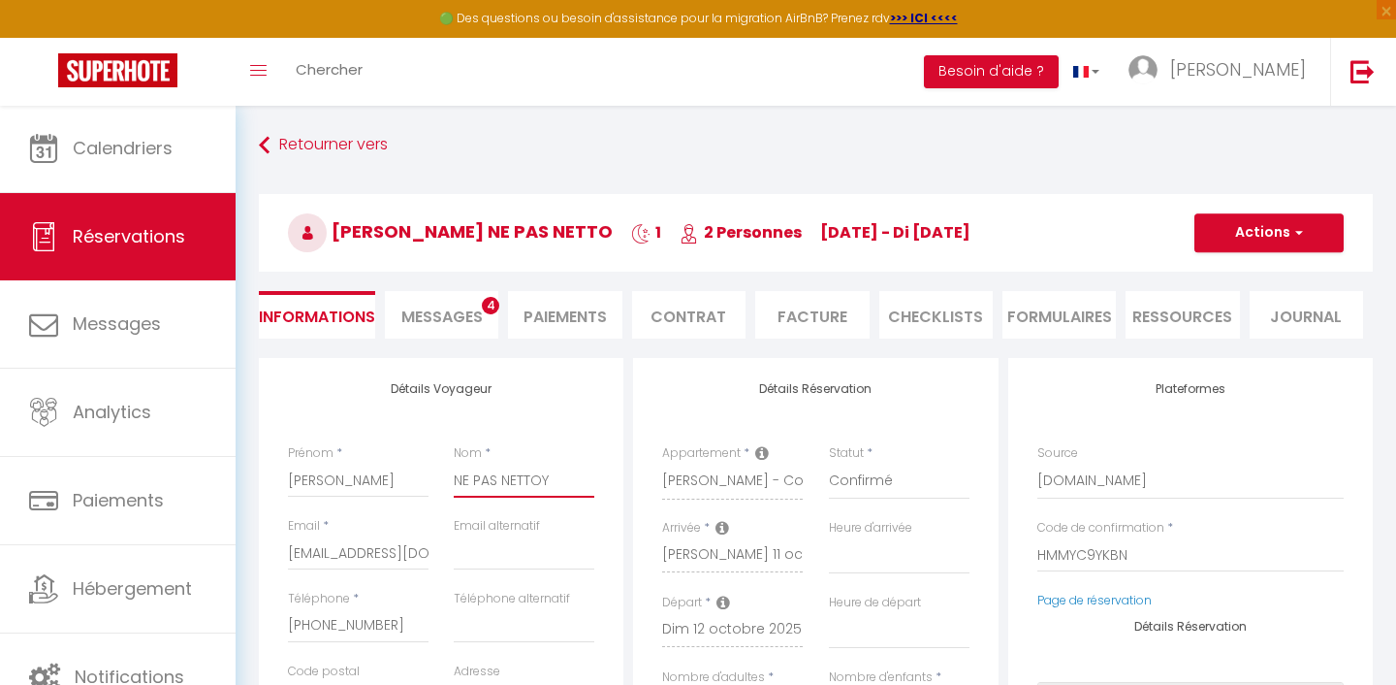
type input "NE PAS NETTOYE"
select select
checkbox input "false"
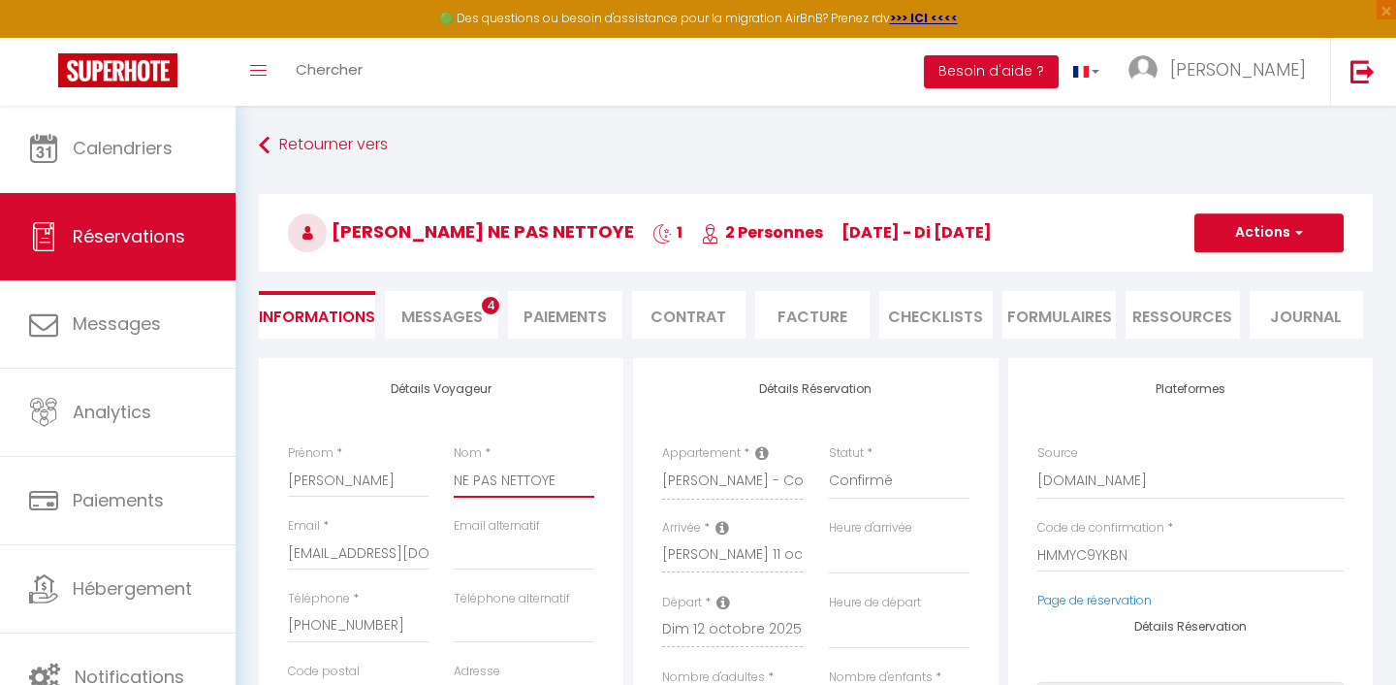
type input "NE PAS NETTOYER"
select select
checkbox input "false"
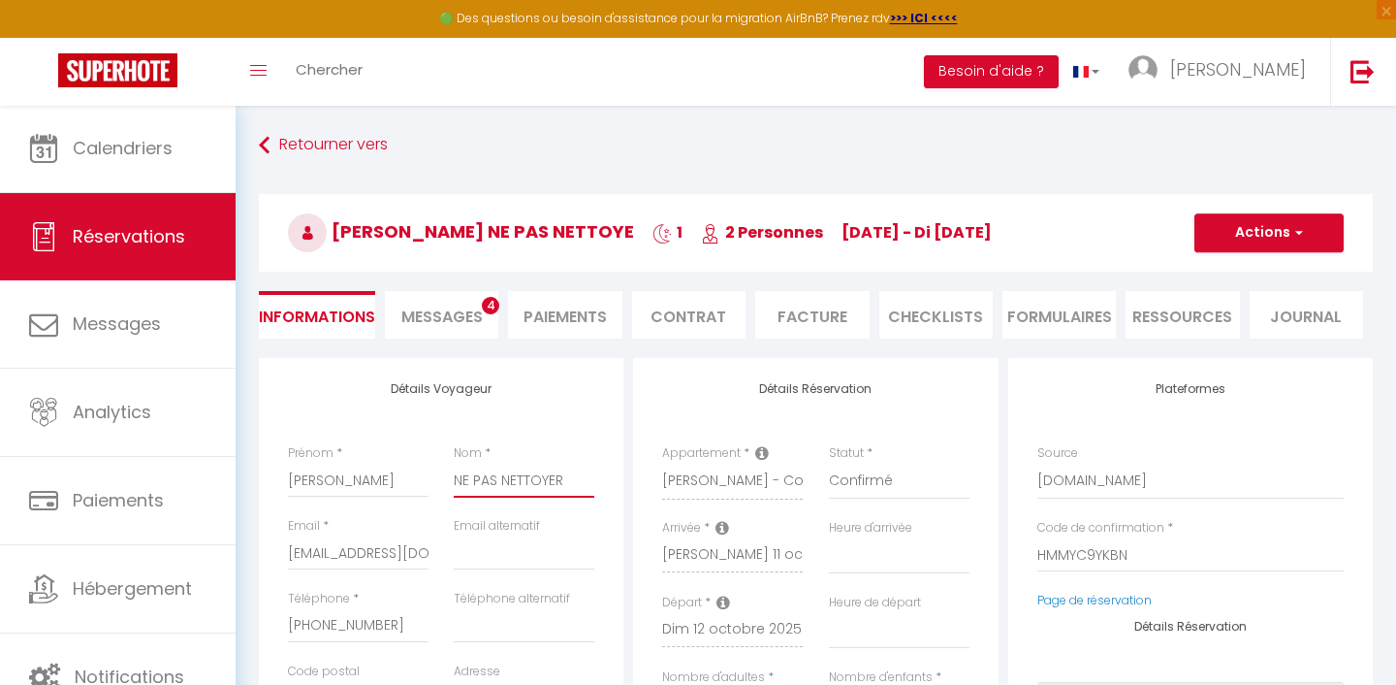
type input "NE PAS NETTOYER"
select select
checkbox input "false"
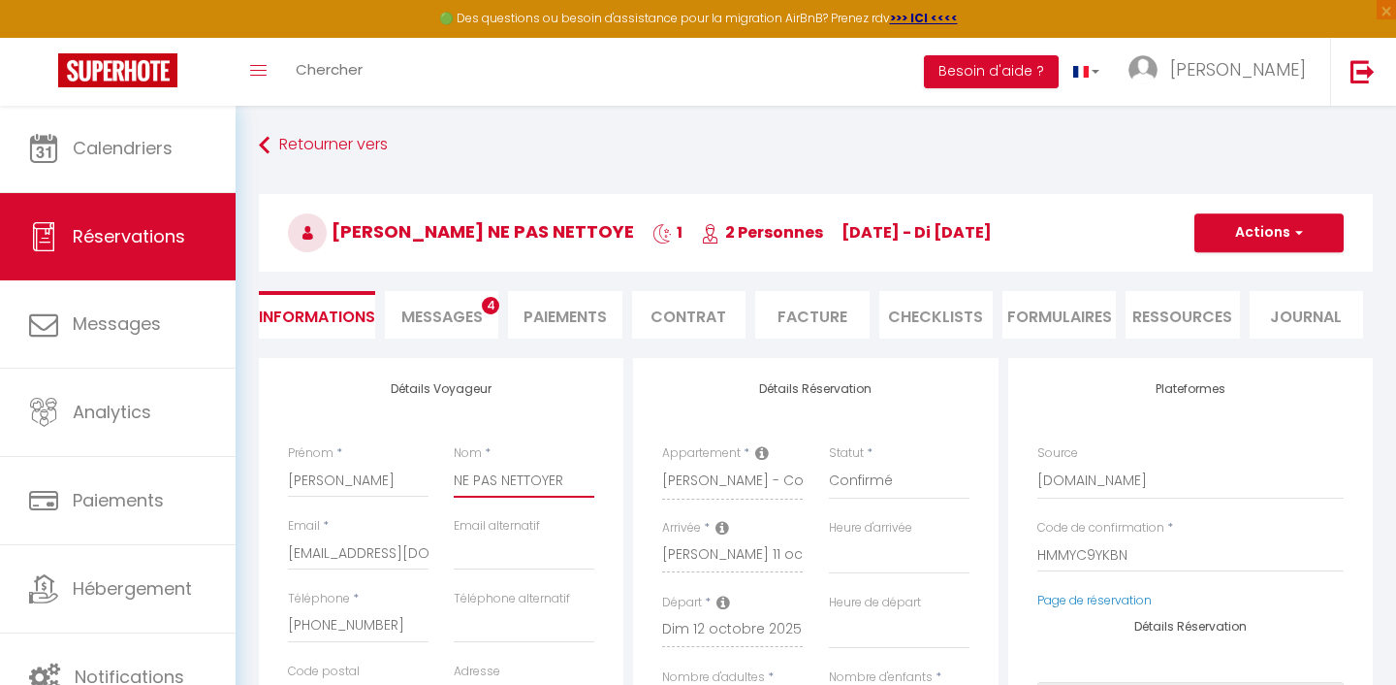
type input "NE PAS NETTOYER D"
select select
checkbox input "false"
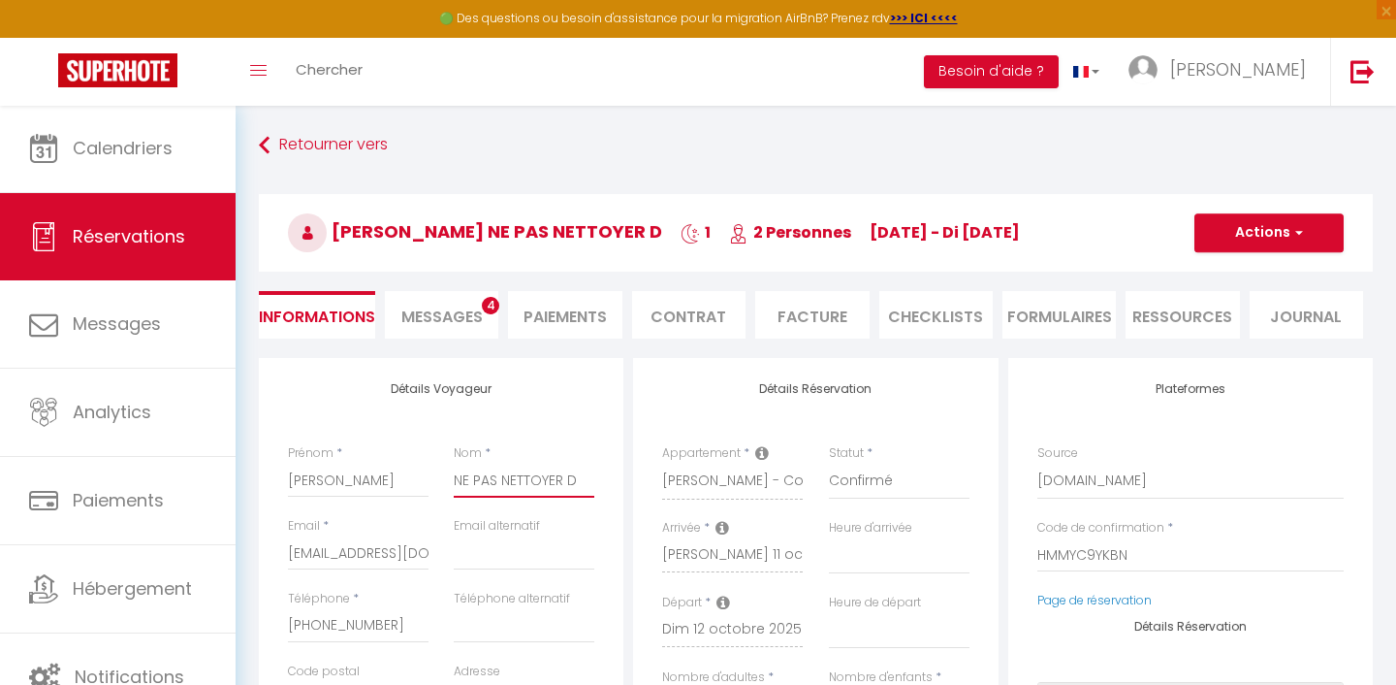
type input "NE PAS NETTOYER DE"
select select
checkbox input "false"
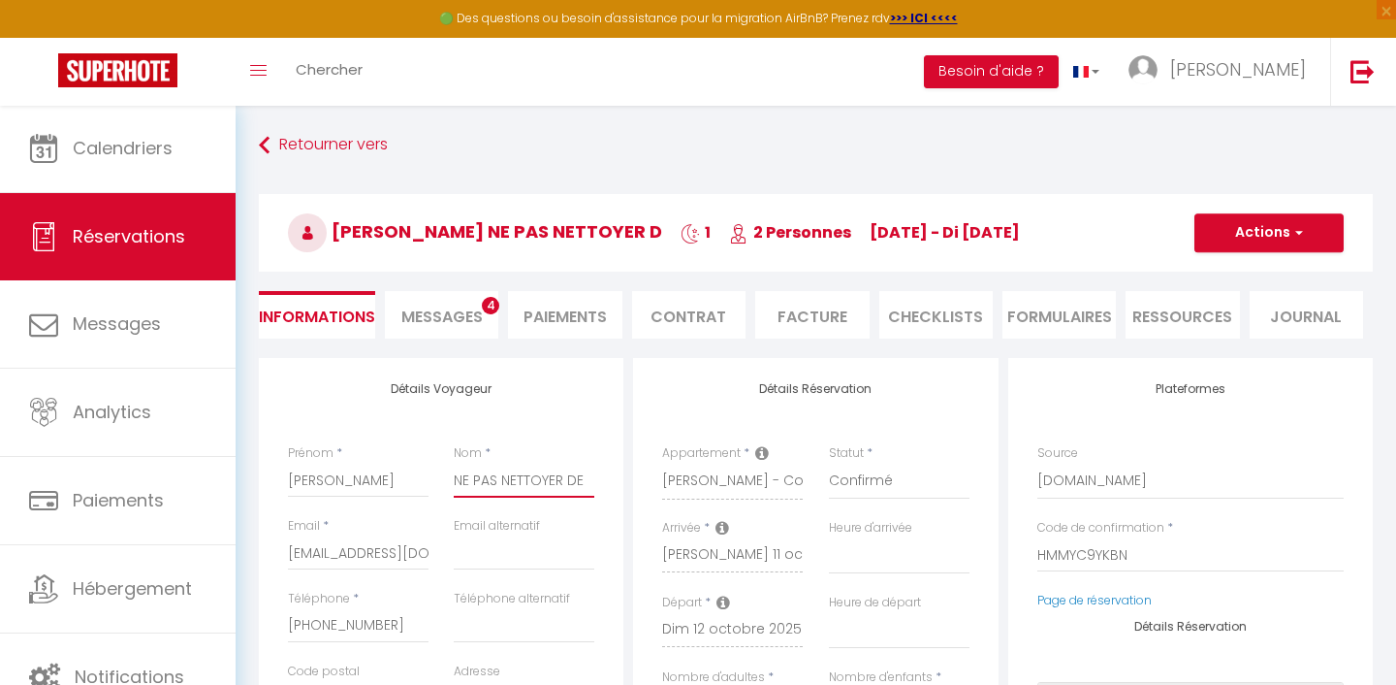
type input "NE PAS NETTOYER DEP"
select select
checkbox input "false"
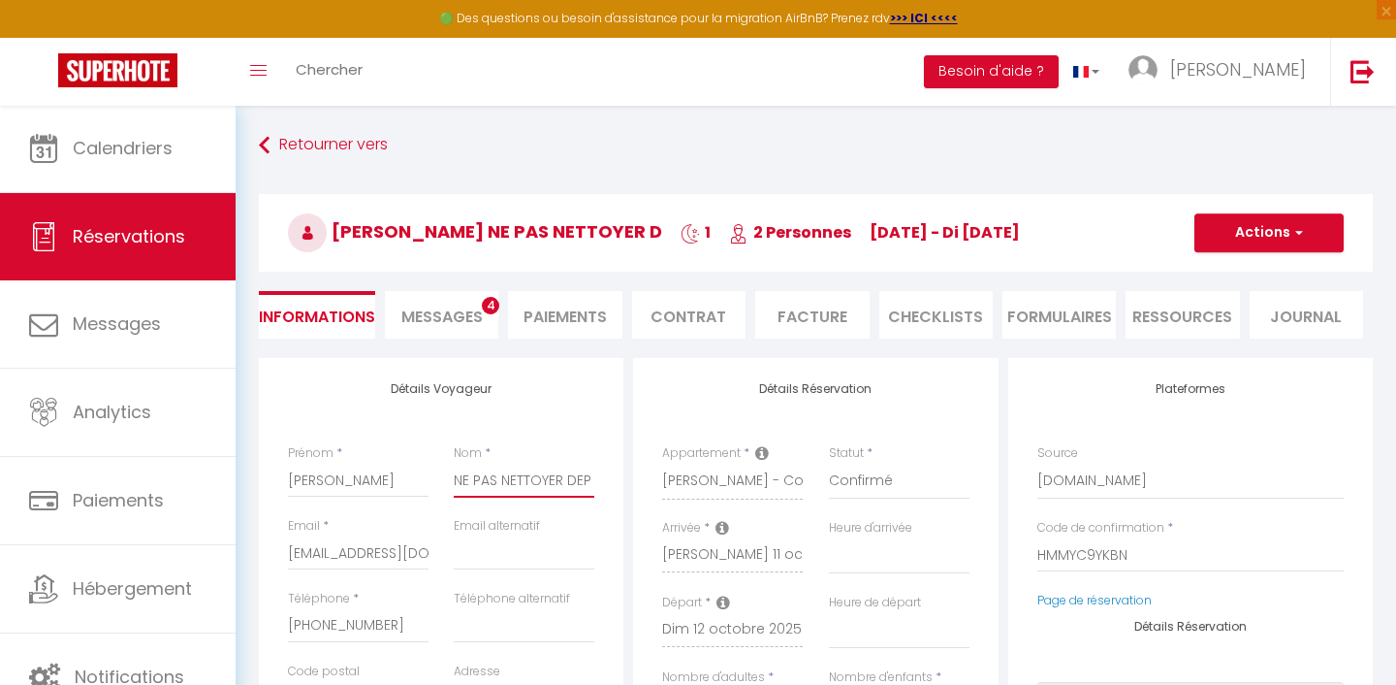
type input "NE PAS NETTOYER DEPA"
select select
checkbox input "false"
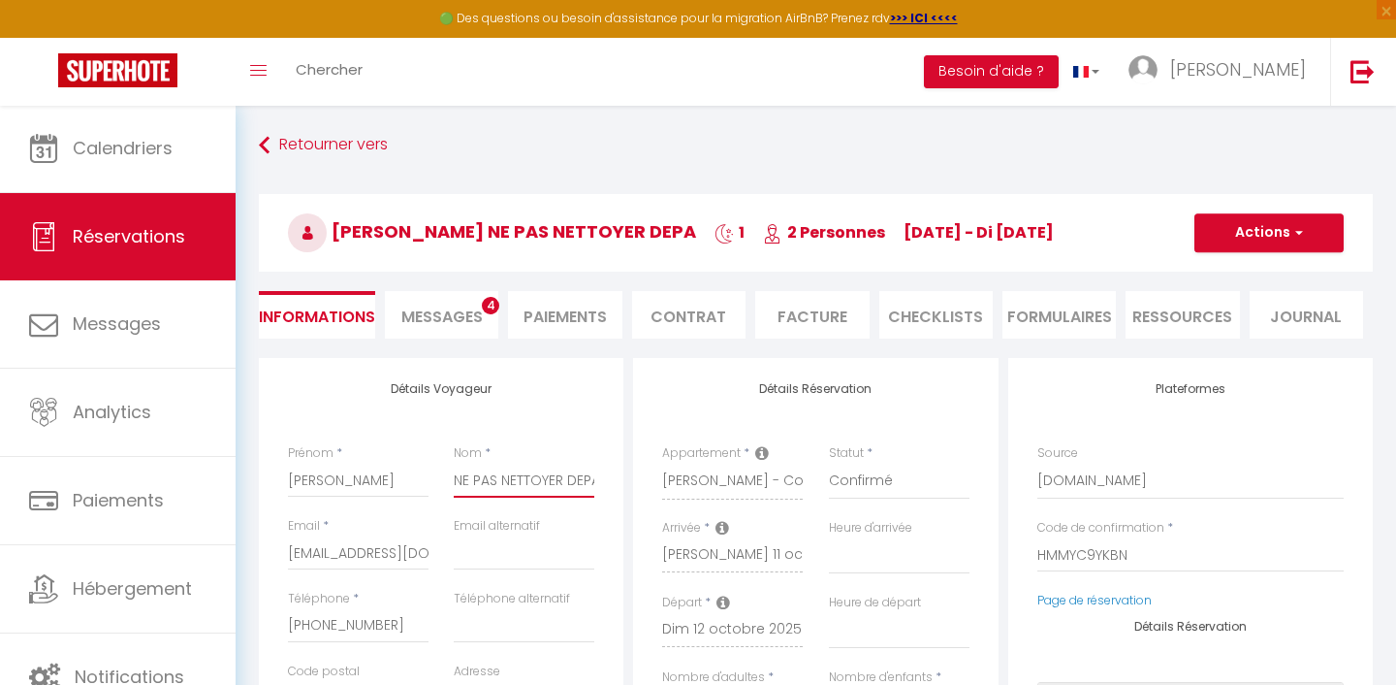
type input "NE PAS NETTOYER DEPAR"
select select
checkbox input "false"
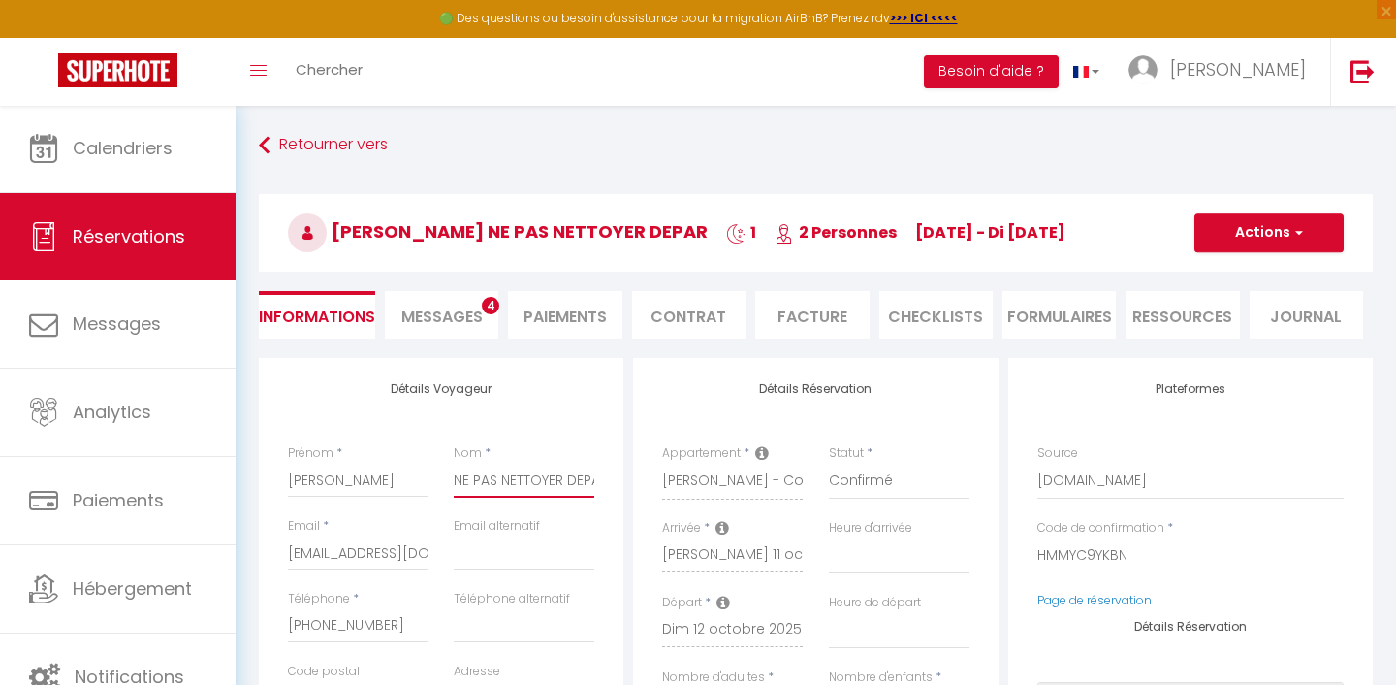
type input "NE PAS NETTOYER DEPA"
select select
checkbox input "false"
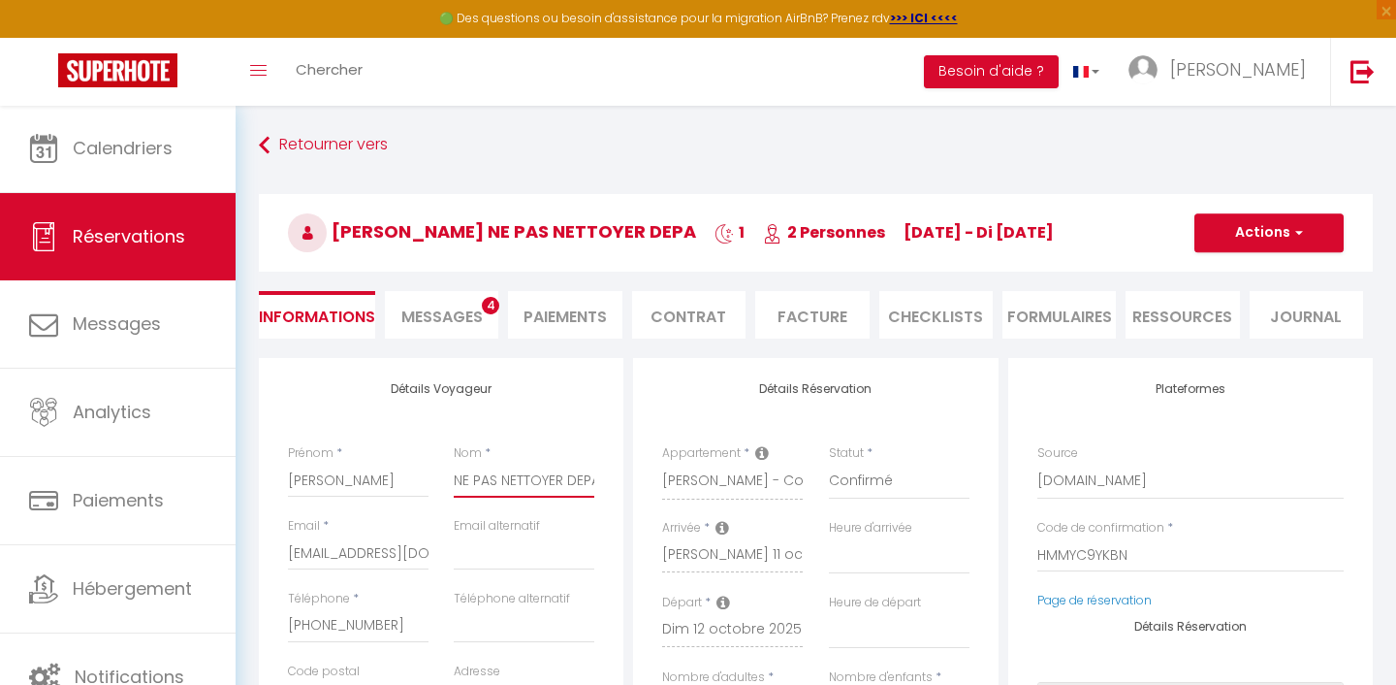
type input "NE PAS NETTOYER DEPAR"
select select
checkbox input "false"
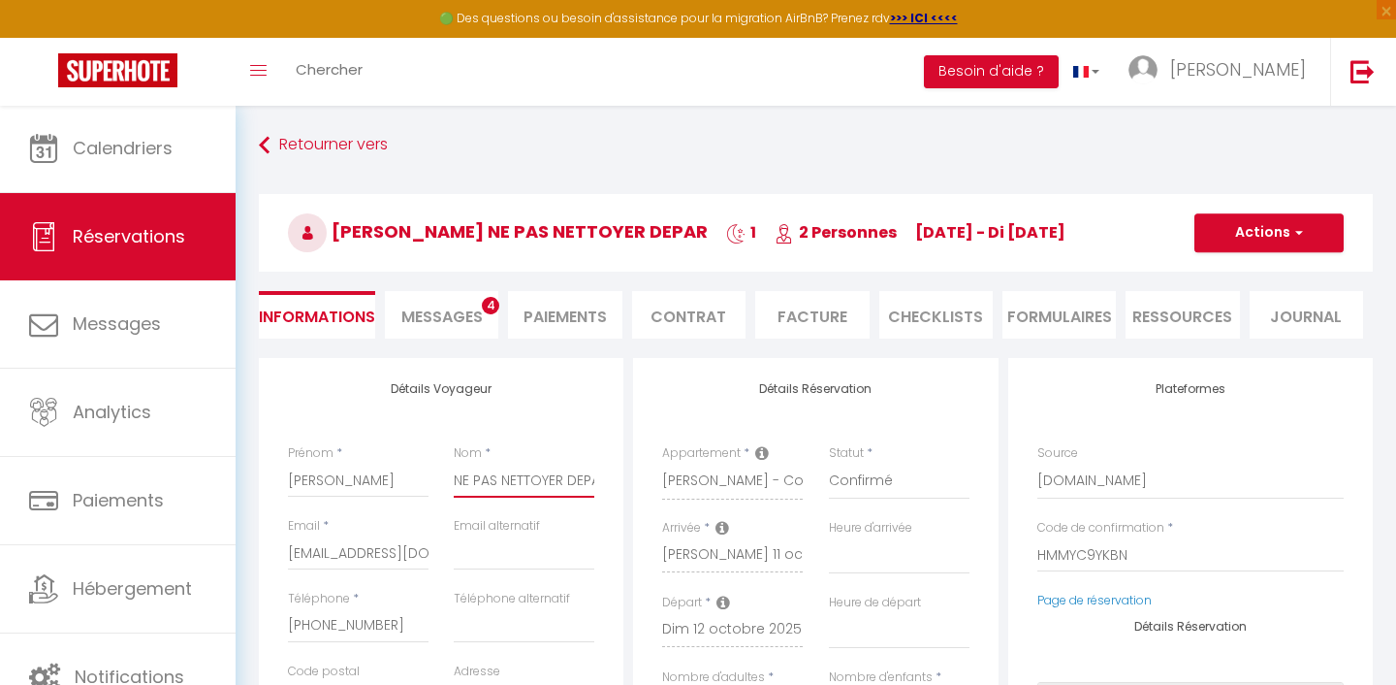
type input "NE PAS NETTOYER DEPART"
select select
click at [463, 312] on span "Messages" at bounding box center [441, 316] width 81 height 22
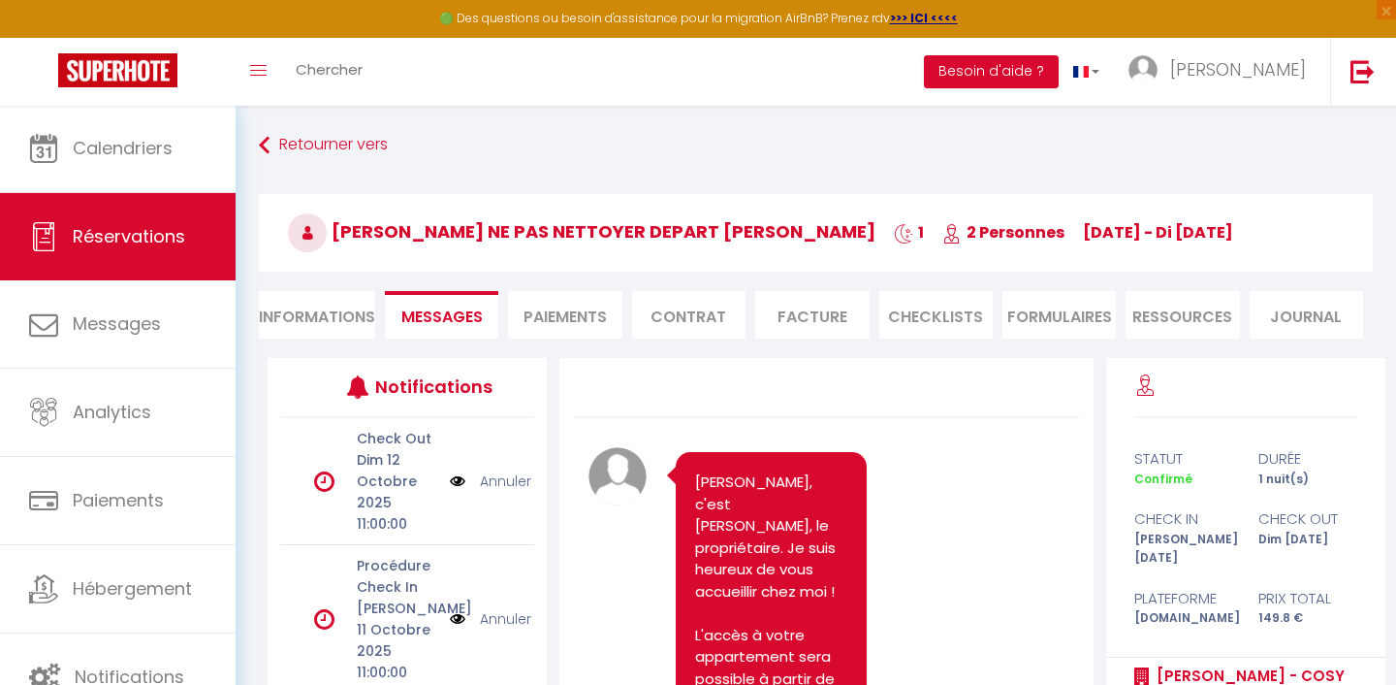
click at [500, 478] on link "Annuler" at bounding box center [505, 480] width 51 height 21
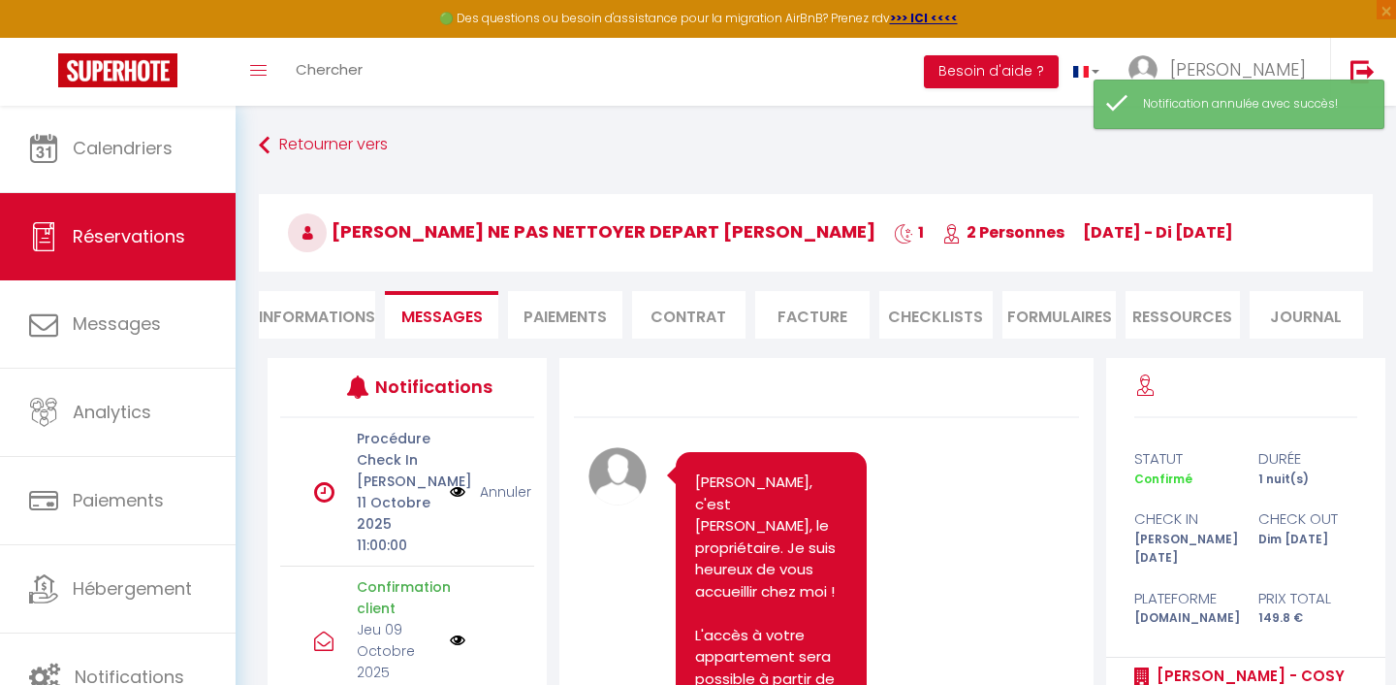
click at [349, 305] on li "Informations" at bounding box center [317, 315] width 116 height 48
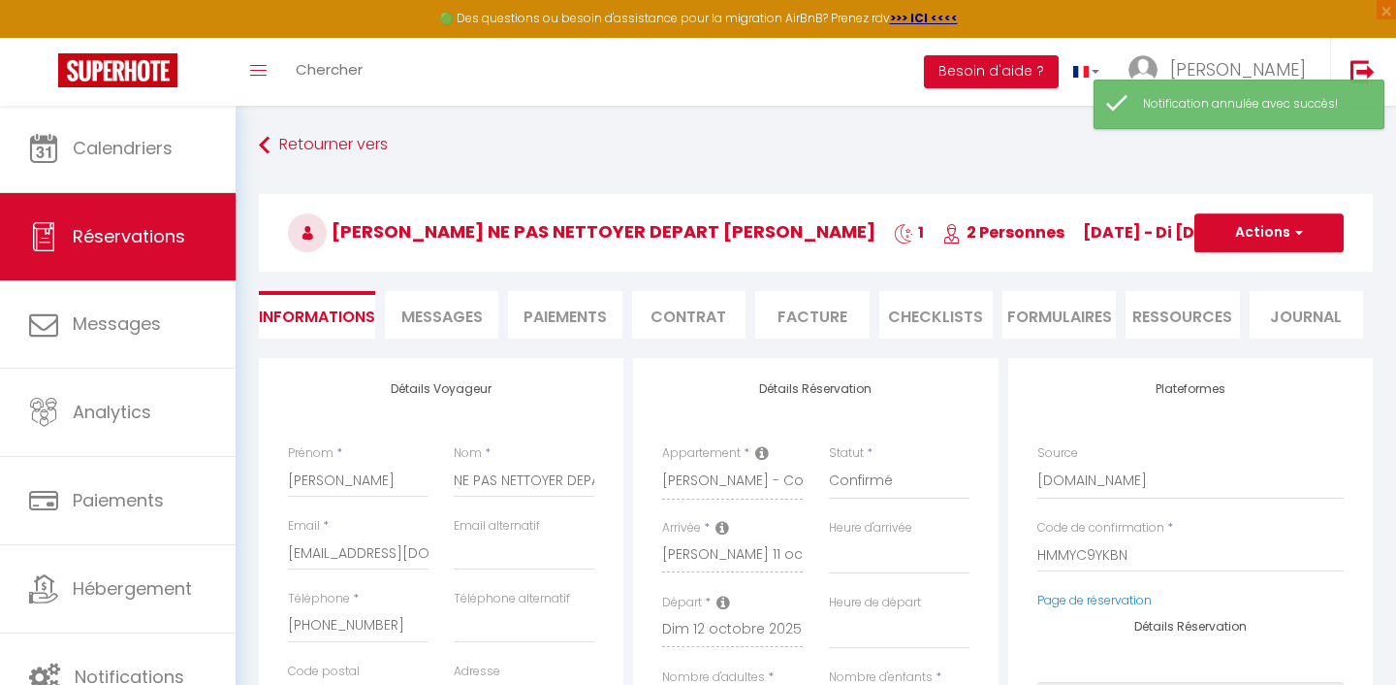
click at [1257, 233] on button "Actions" at bounding box center [1269, 232] width 149 height 39
click at [1222, 274] on link "Enregistrer" at bounding box center [1249, 275] width 153 height 25
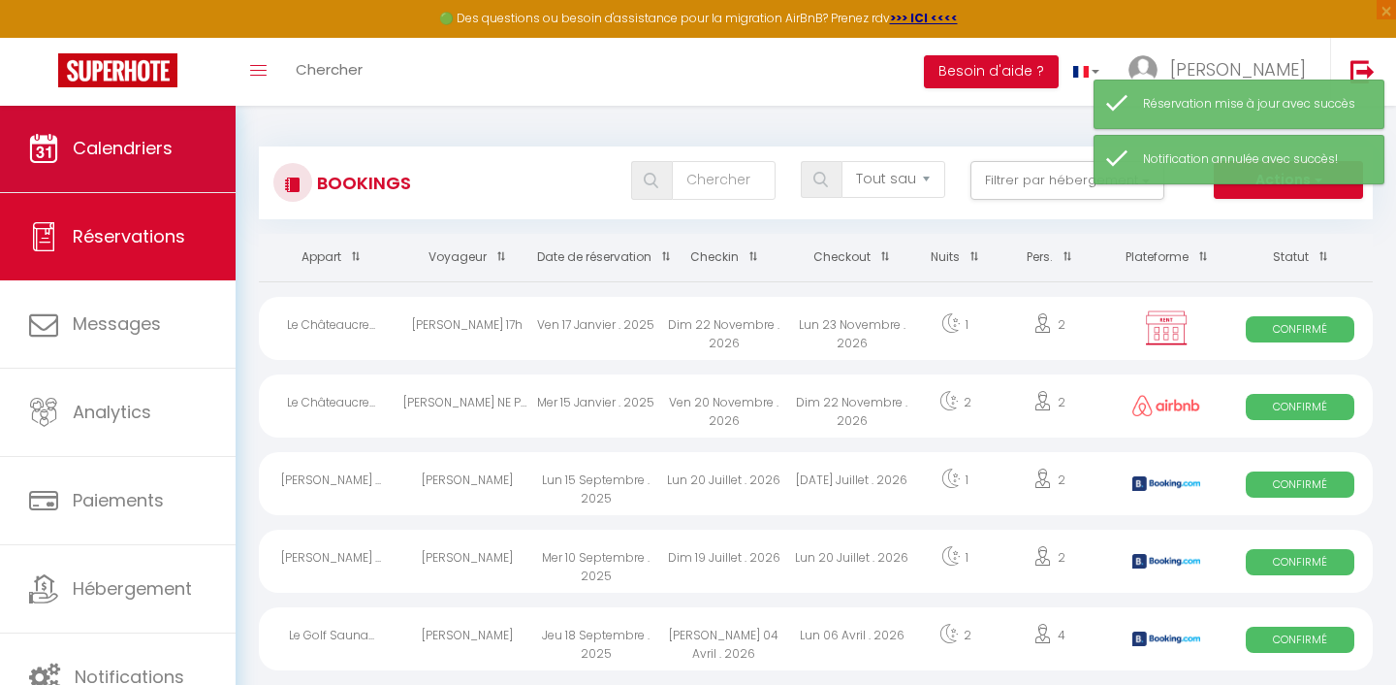
click at [191, 152] on link "Calendriers" at bounding box center [118, 148] width 236 height 87
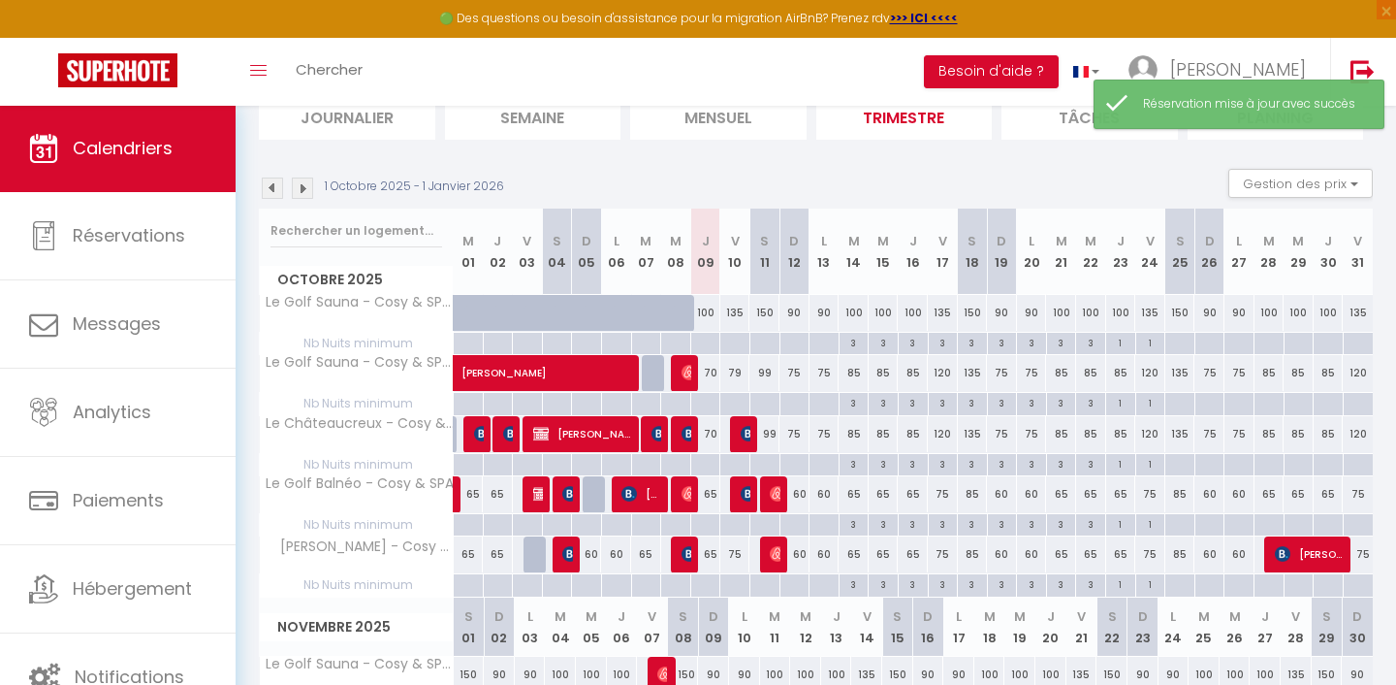
scroll to position [144, 0]
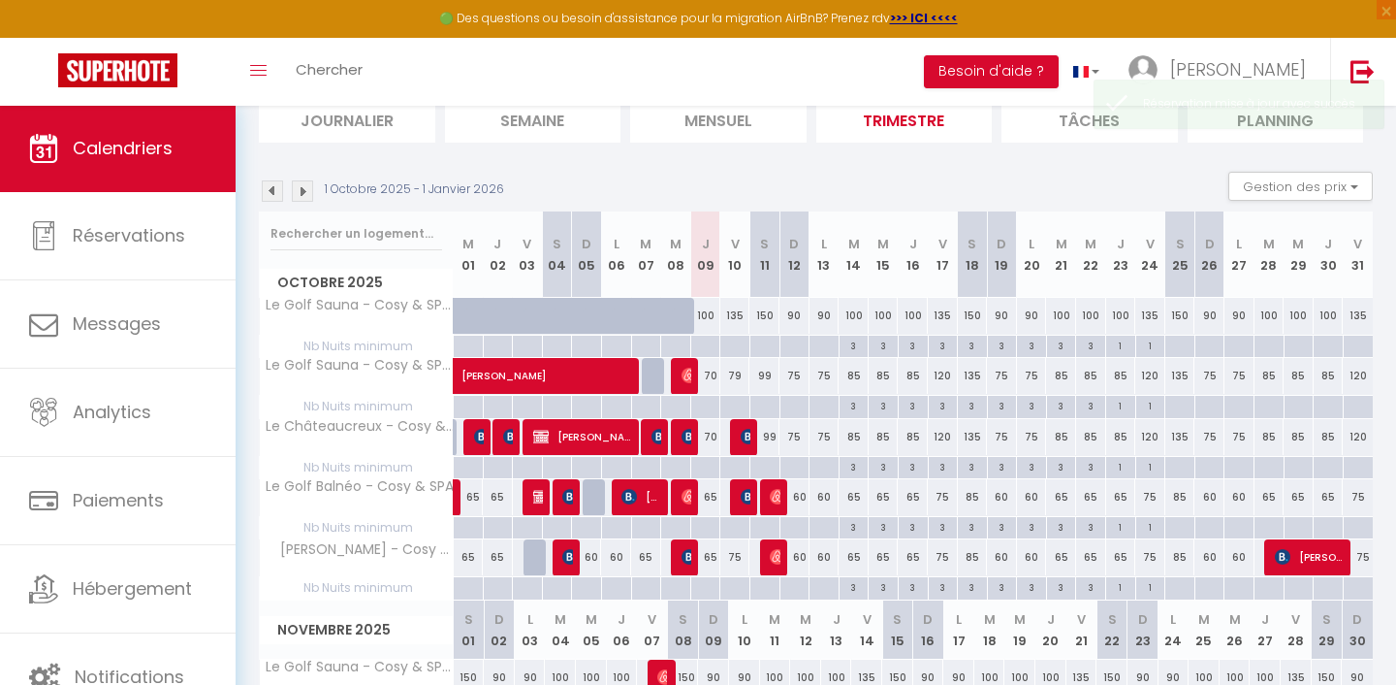
click at [778, 557] on img at bounding box center [778, 557] width 16 height 16
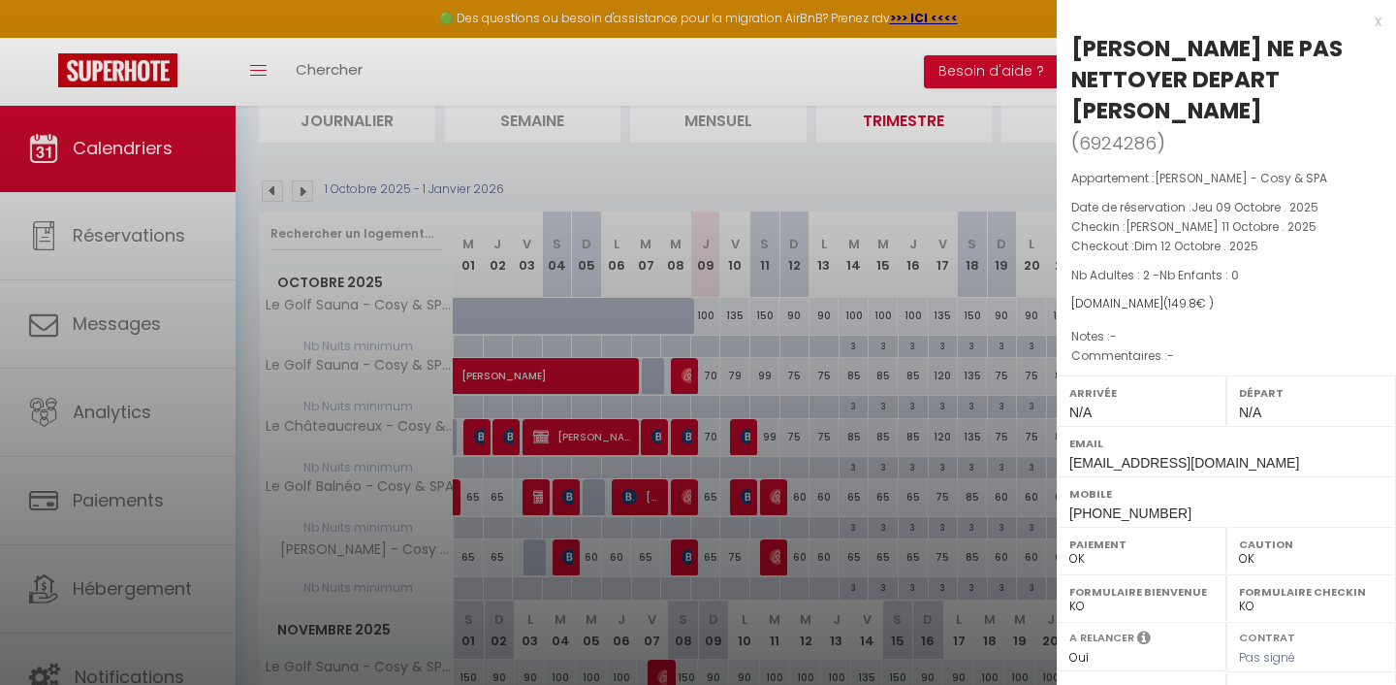
click at [778, 556] on div at bounding box center [698, 342] width 1396 height 685
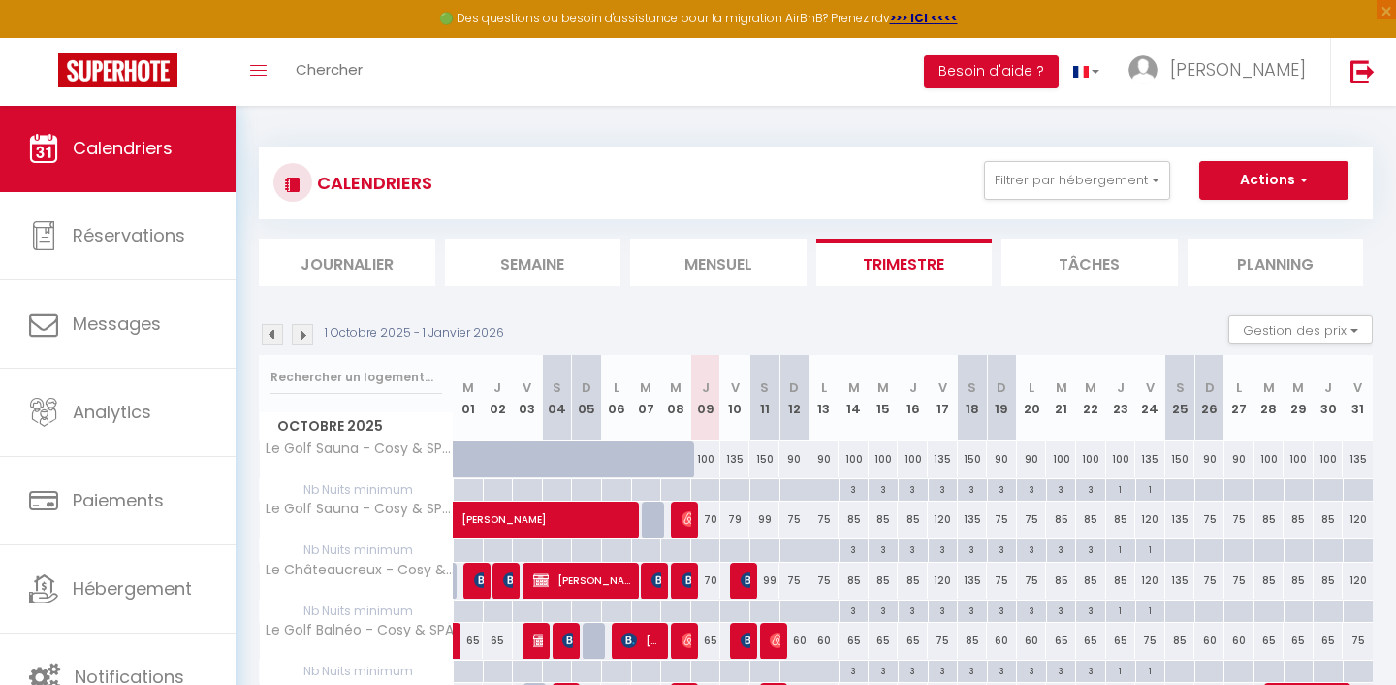
scroll to position [0, 0]
click at [1280, 173] on button "Actions" at bounding box center [1274, 180] width 149 height 39
click at [1246, 215] on link "Nouvelle réservation" at bounding box center [1253, 224] width 169 height 29
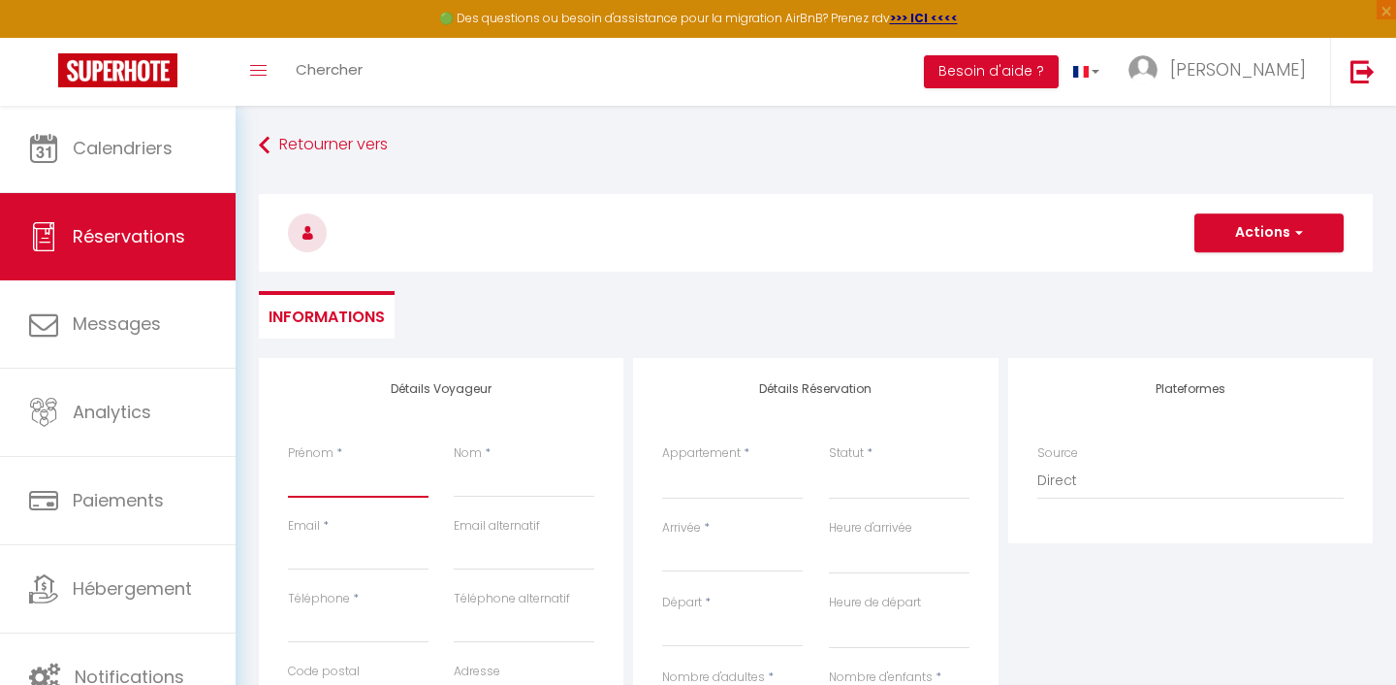
click at [343, 474] on input "Prénom" at bounding box center [358, 480] width 141 height 35
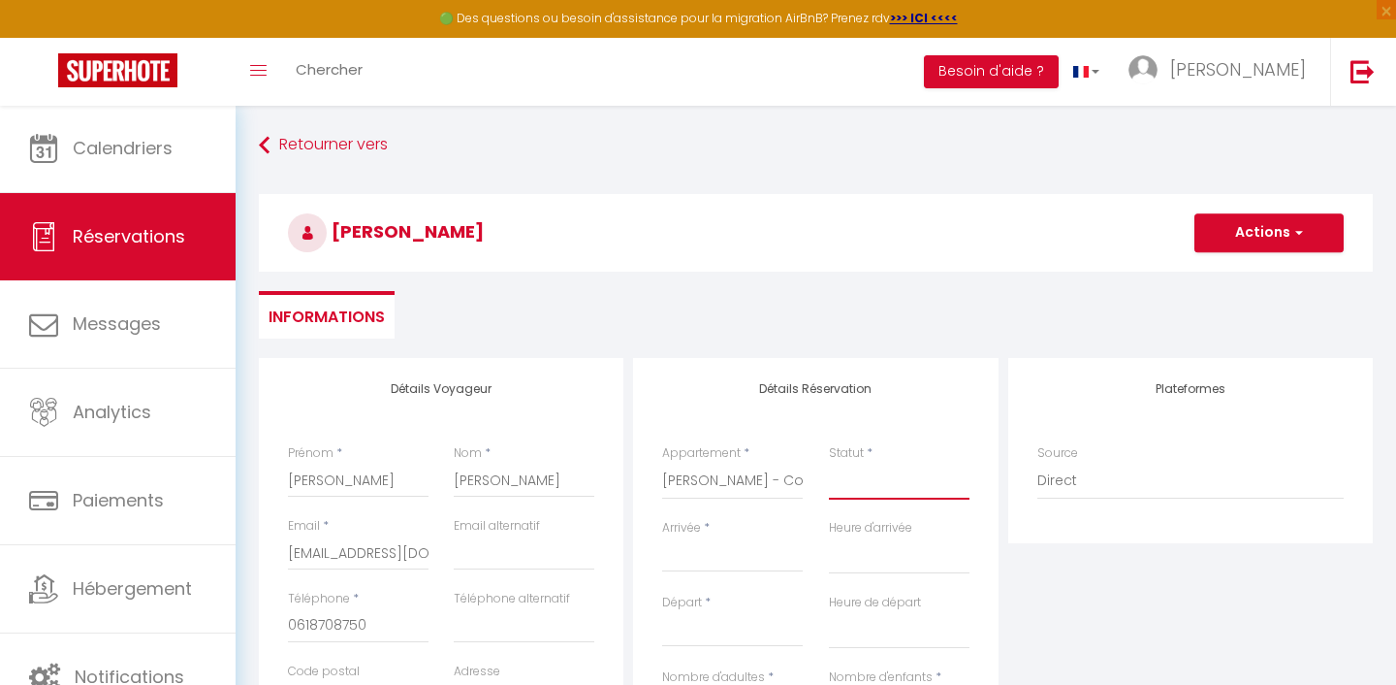
click at [853, 465] on select "Confirmé Non Confirmé [PERSON_NAME] par le voyageur No Show Request" at bounding box center [899, 481] width 141 height 37
click at [854, 472] on select "Confirmé Non Confirmé [PERSON_NAME] par le voyageur No Show Request" at bounding box center [899, 481] width 141 height 37
click at [731, 553] on input "Arrivée" at bounding box center [732, 556] width 141 height 25
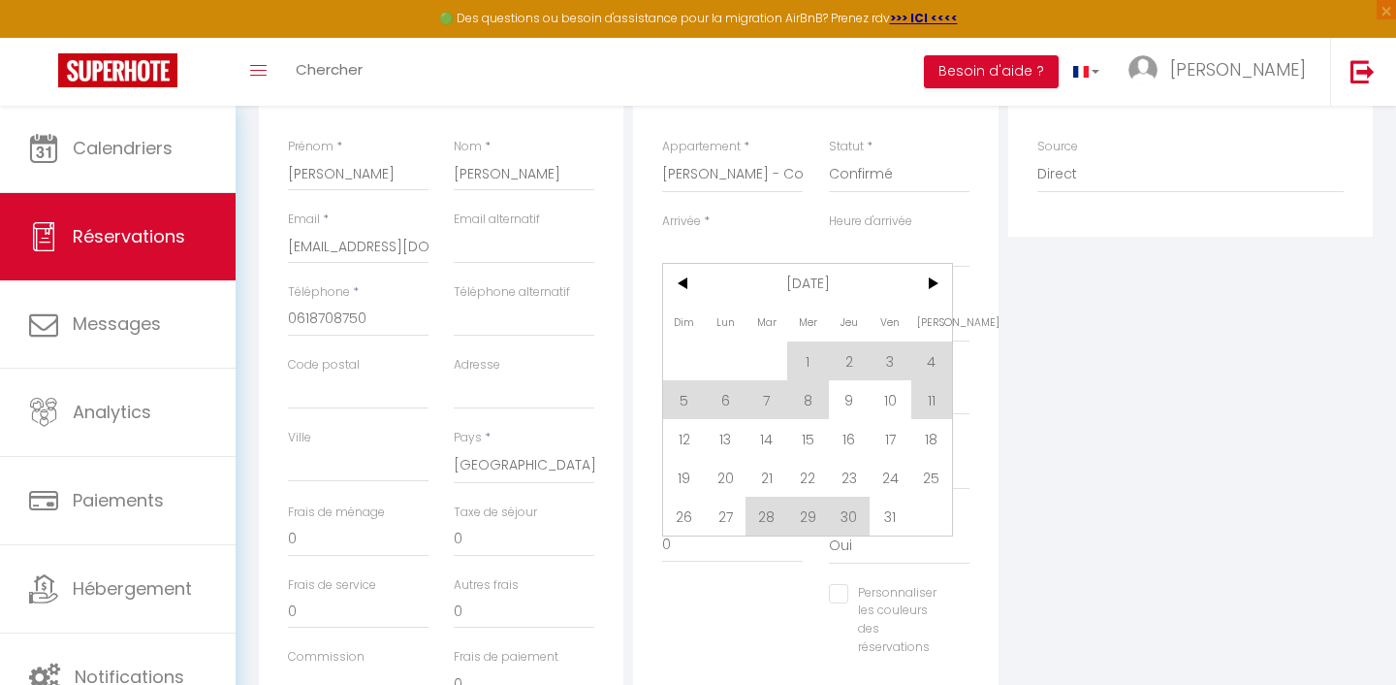
scroll to position [340, 0]
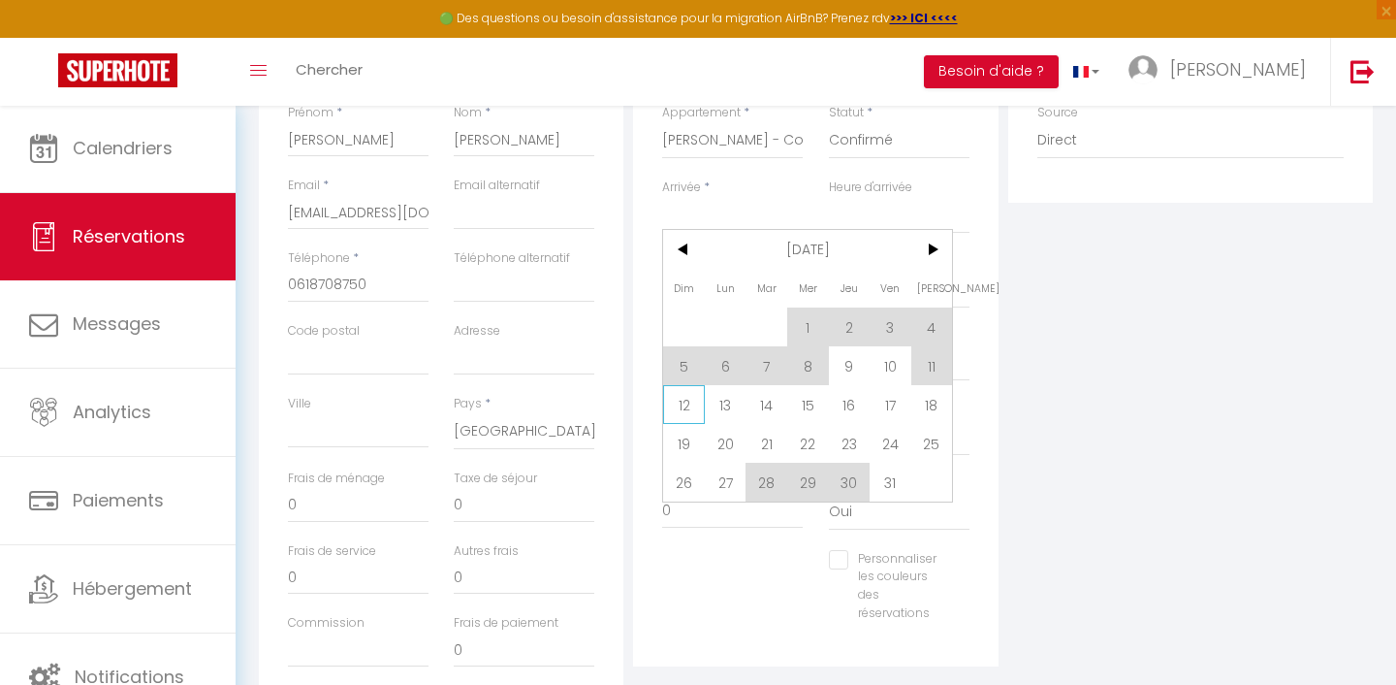
click at [688, 405] on span "12" at bounding box center [684, 404] width 42 height 39
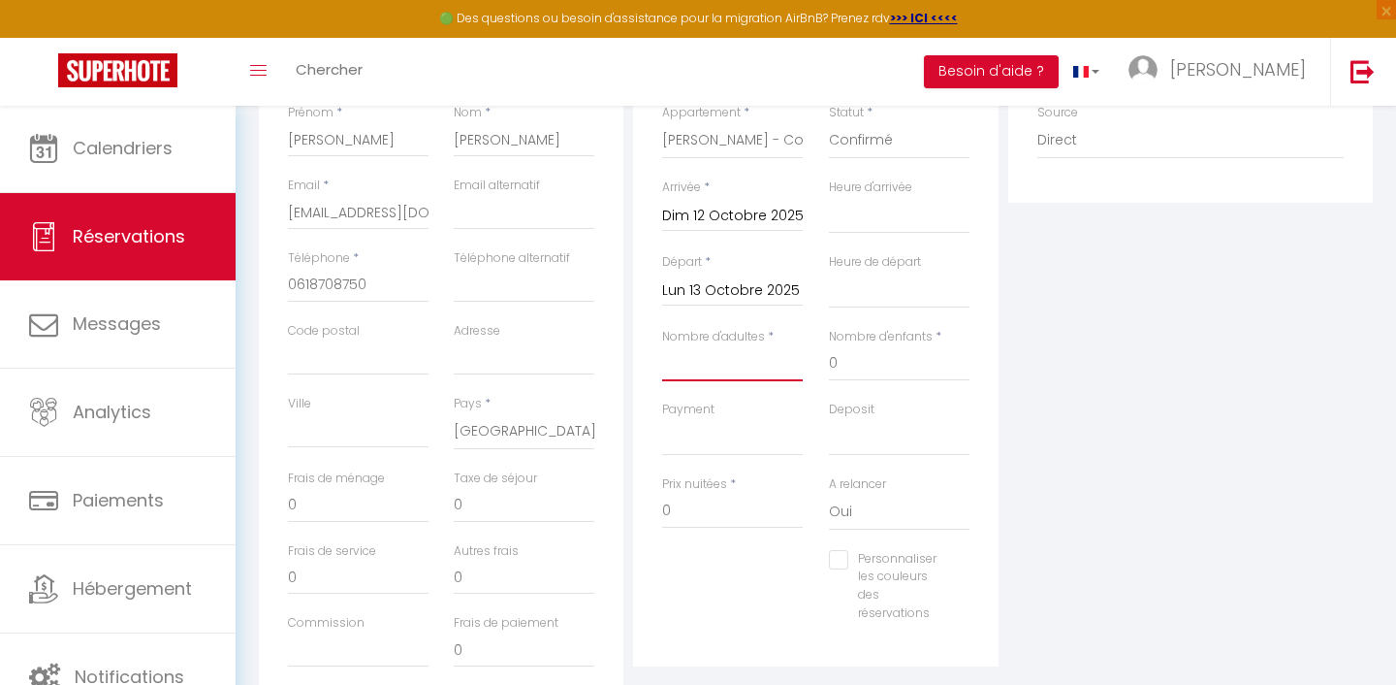
click at [761, 351] on input "Nombre d'adultes" at bounding box center [732, 363] width 141 height 35
drag, startPoint x: 722, startPoint y: 504, endPoint x: 503, endPoint y: 504, distance: 219.2
click at [503, 504] on div "Détails Voyageur Prénom * [PERSON_NAME] * [PERSON_NAME] * [EMAIL_ADDRESS][DOMAI…" at bounding box center [816, 363] width 1124 height 693
drag, startPoint x: 324, startPoint y: 504, endPoint x: 260, endPoint y: 504, distance: 64.0
click at [260, 504] on div "Détails Voyageur Prénom * [PERSON_NAME] * [PERSON_NAME] * [EMAIL_ADDRESS][DOMAI…" at bounding box center [441, 363] width 365 height 693
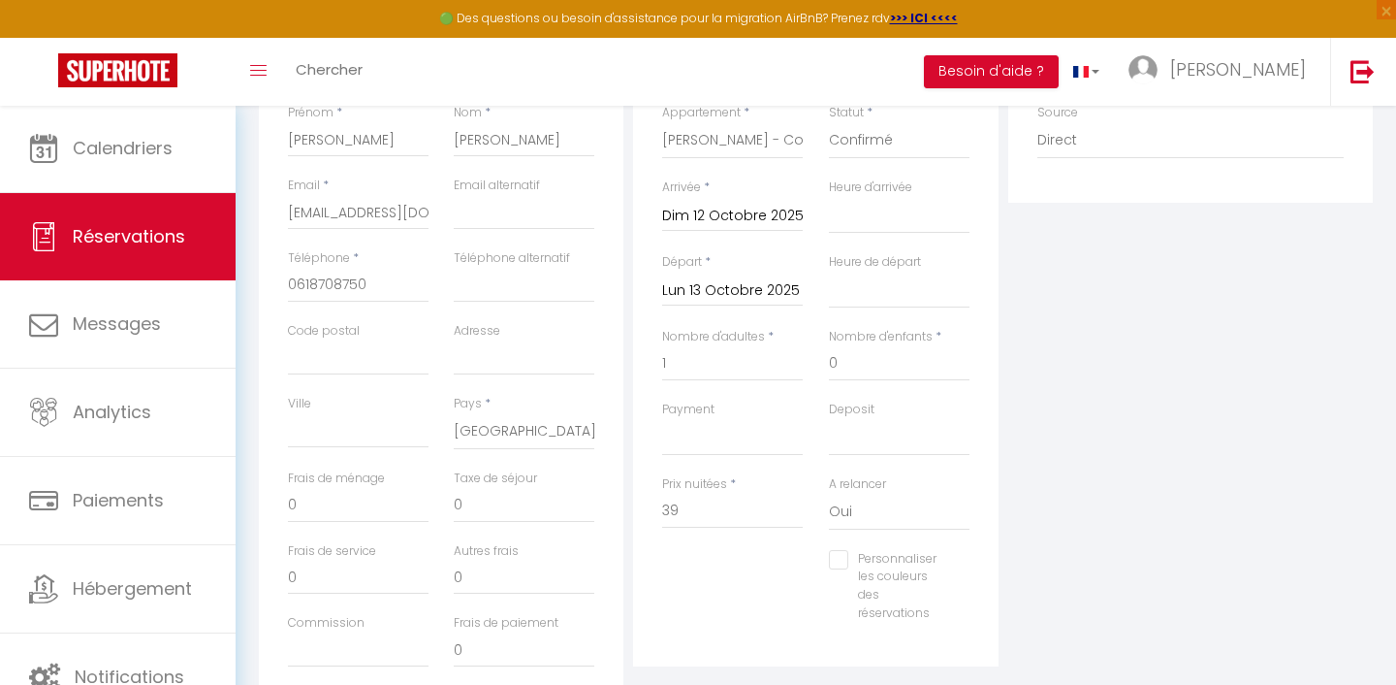
click at [1213, 407] on div "Plateformes Source Direct [DOMAIN_NAME] [DOMAIN_NAME] Chalet montagne Expedia G…" at bounding box center [1191, 363] width 374 height 693
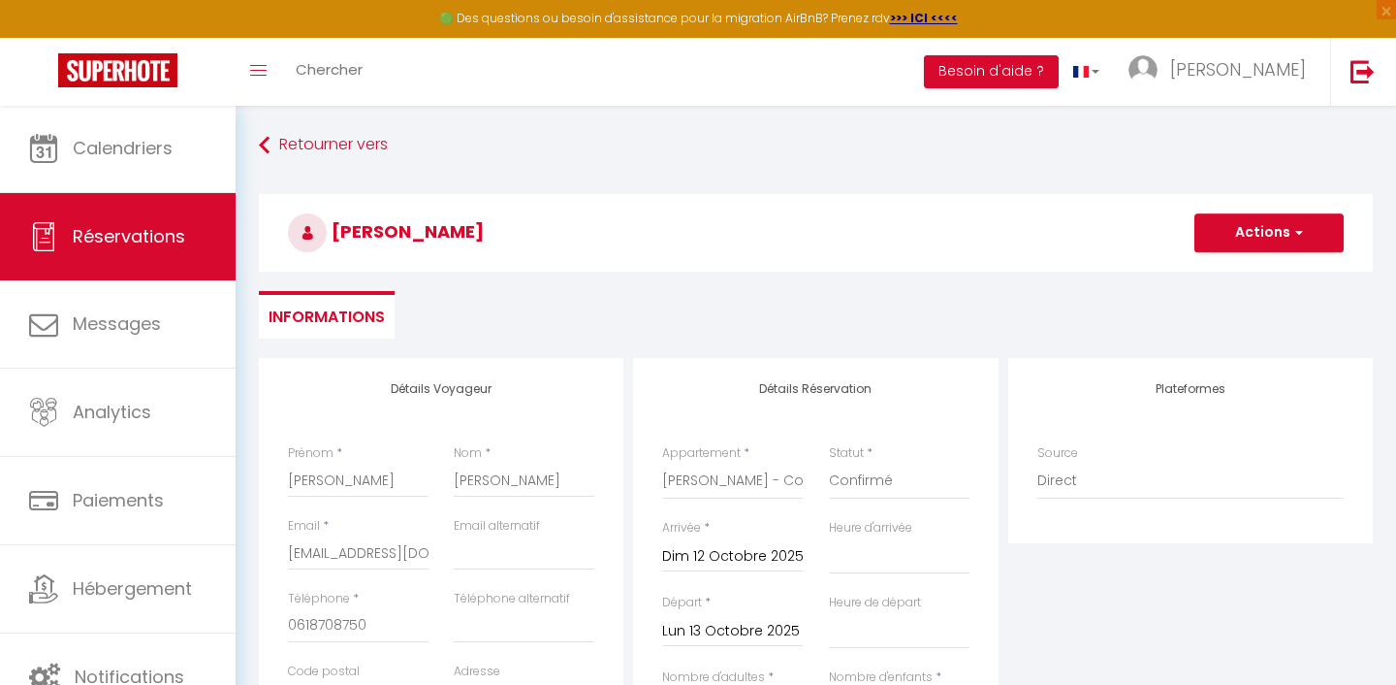
scroll to position [0, 0]
click at [1258, 236] on button "Actions" at bounding box center [1269, 232] width 149 height 39
click at [1234, 269] on link "Enregistrer" at bounding box center [1249, 275] width 153 height 25
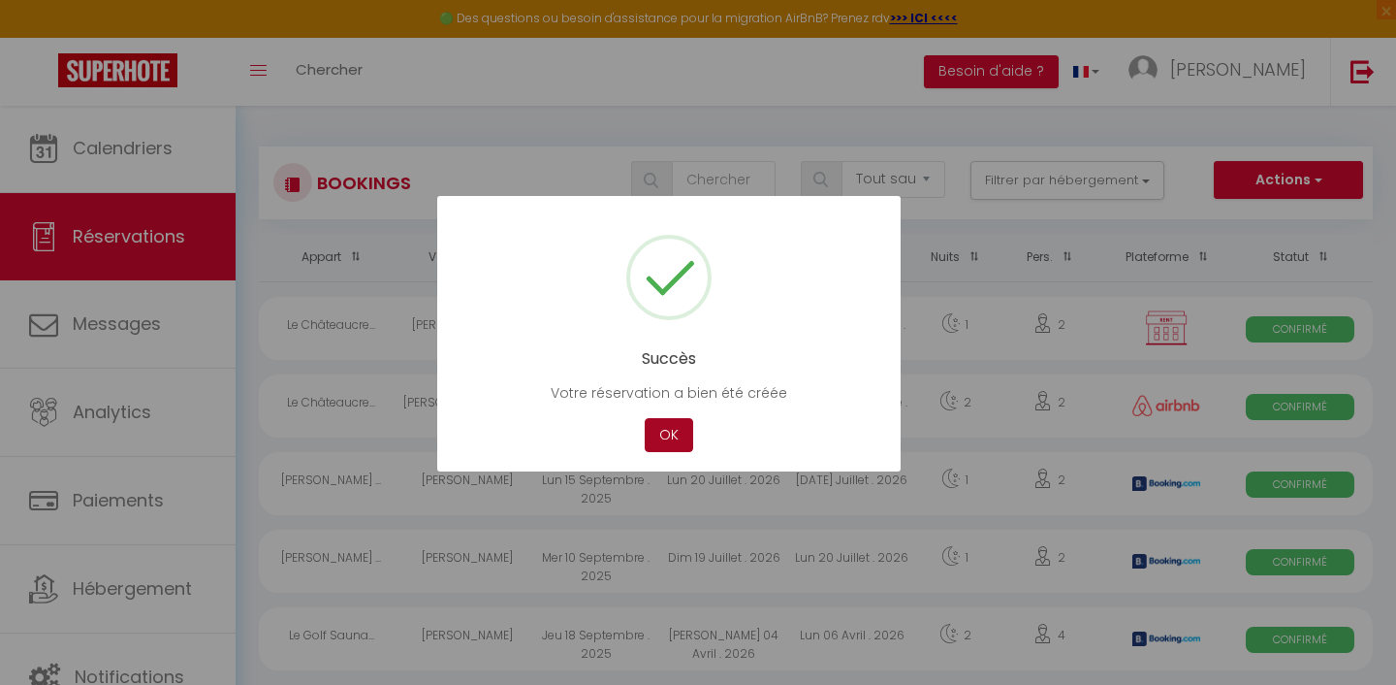
click at [678, 435] on button "OK" at bounding box center [669, 435] width 48 height 34
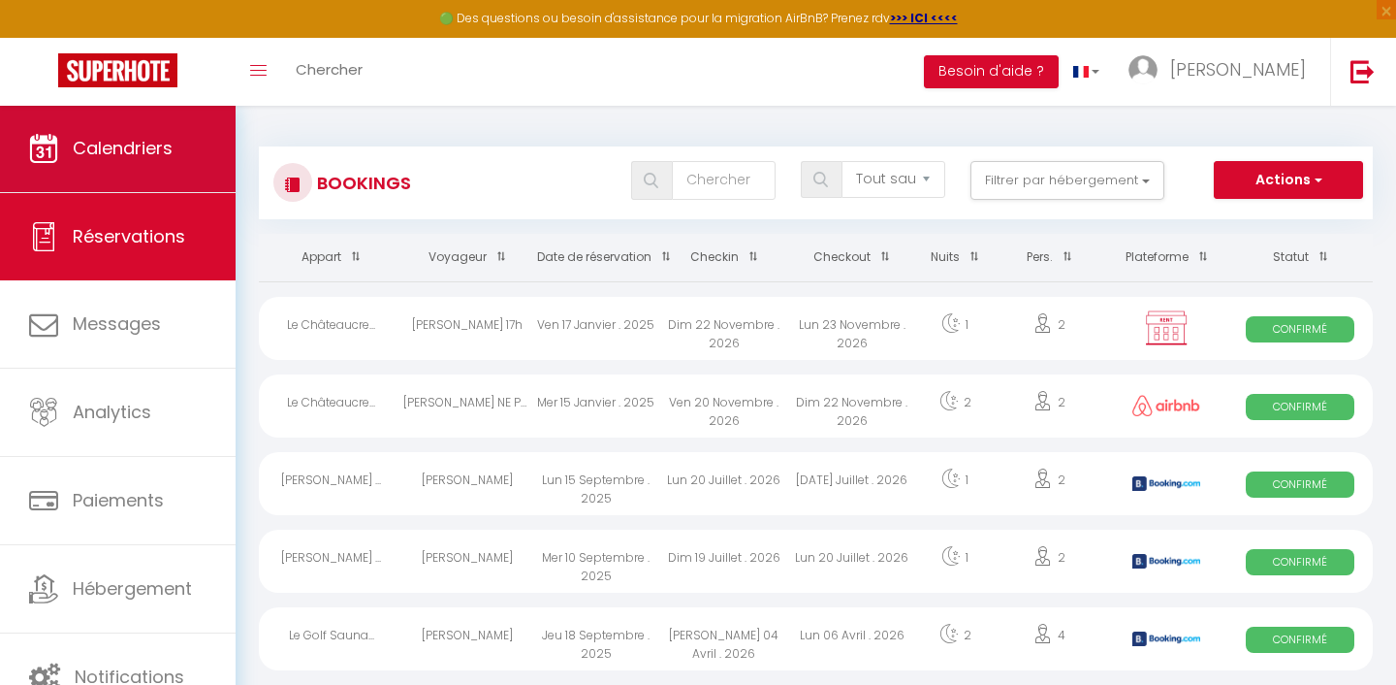
click at [148, 166] on link "Calendriers" at bounding box center [118, 148] width 236 height 87
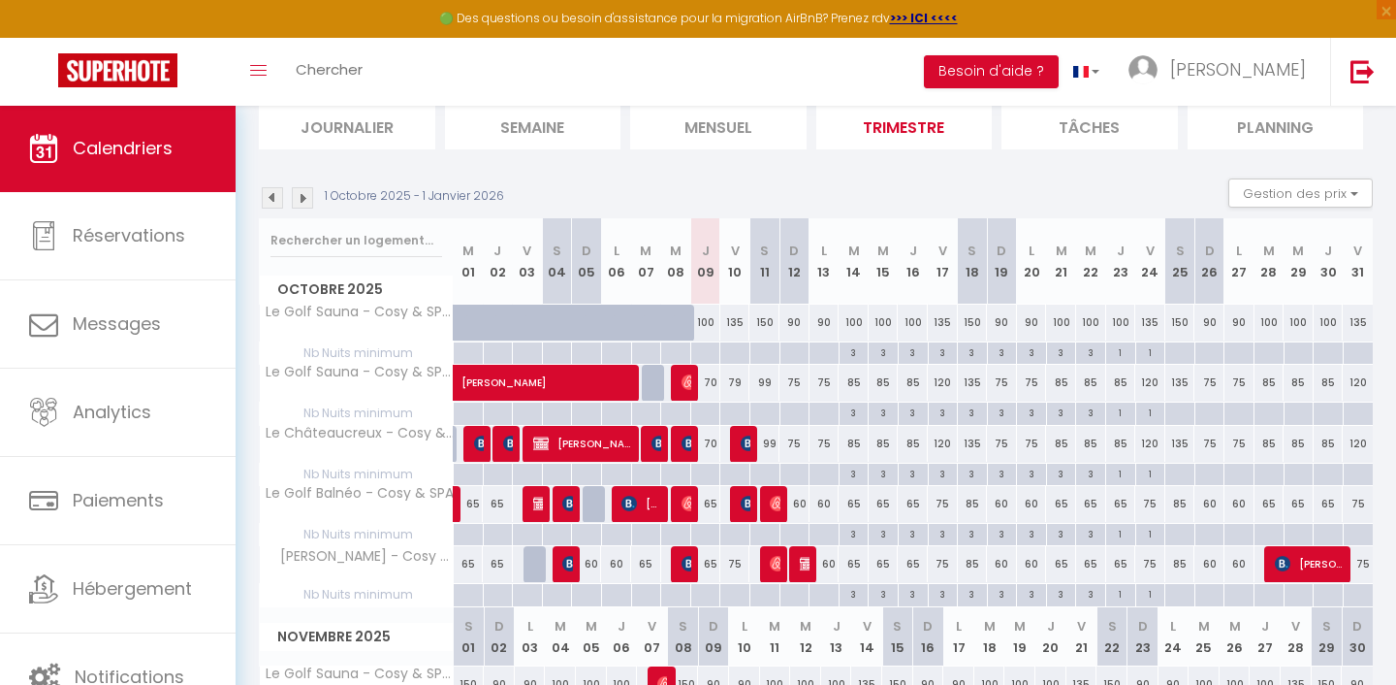
scroll to position [138, 0]
